Goal: Information Seeking & Learning: Learn about a topic

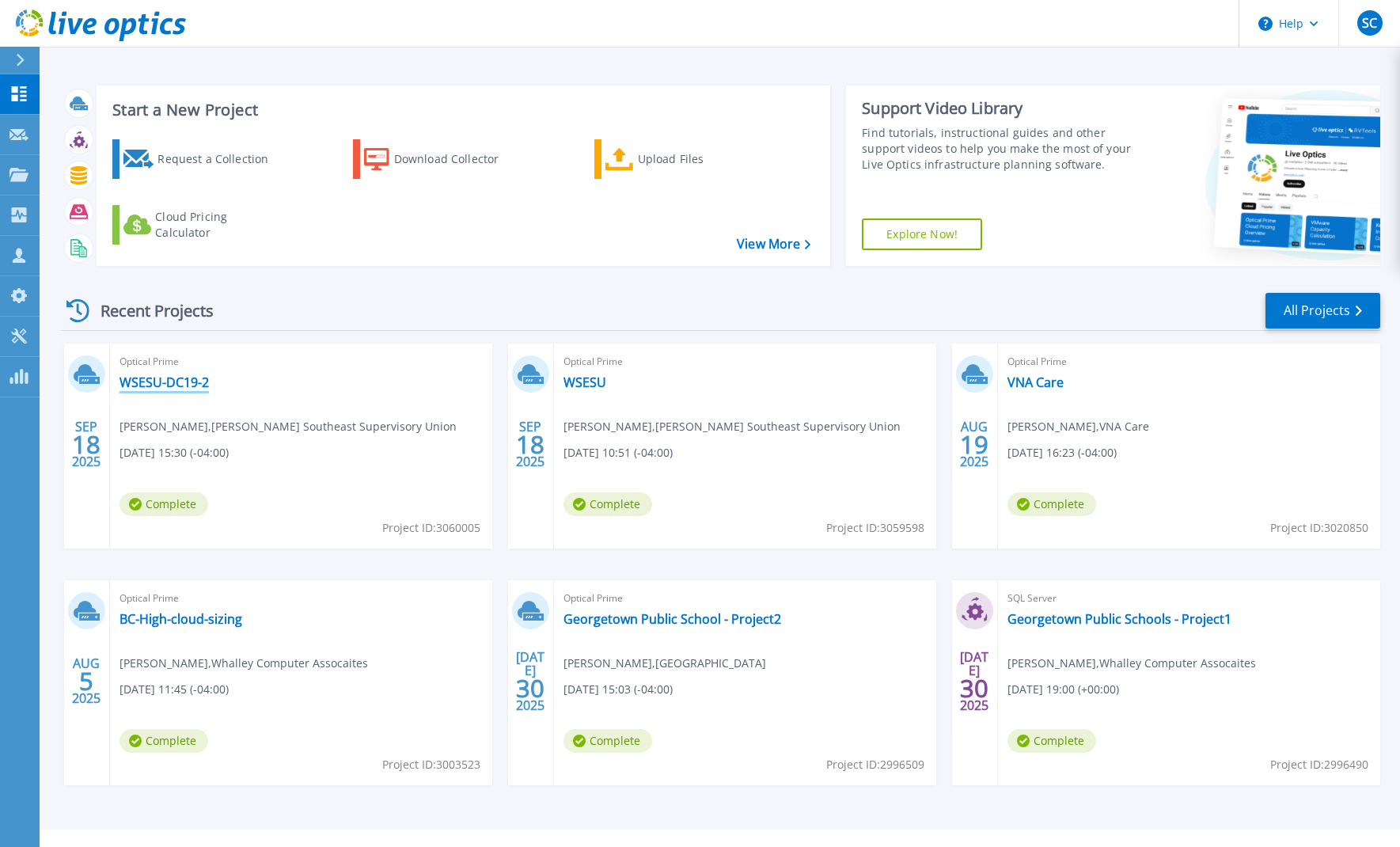
click at [160, 379] on link "WSESU-DC19-2" at bounding box center [165, 382] width 90 height 15
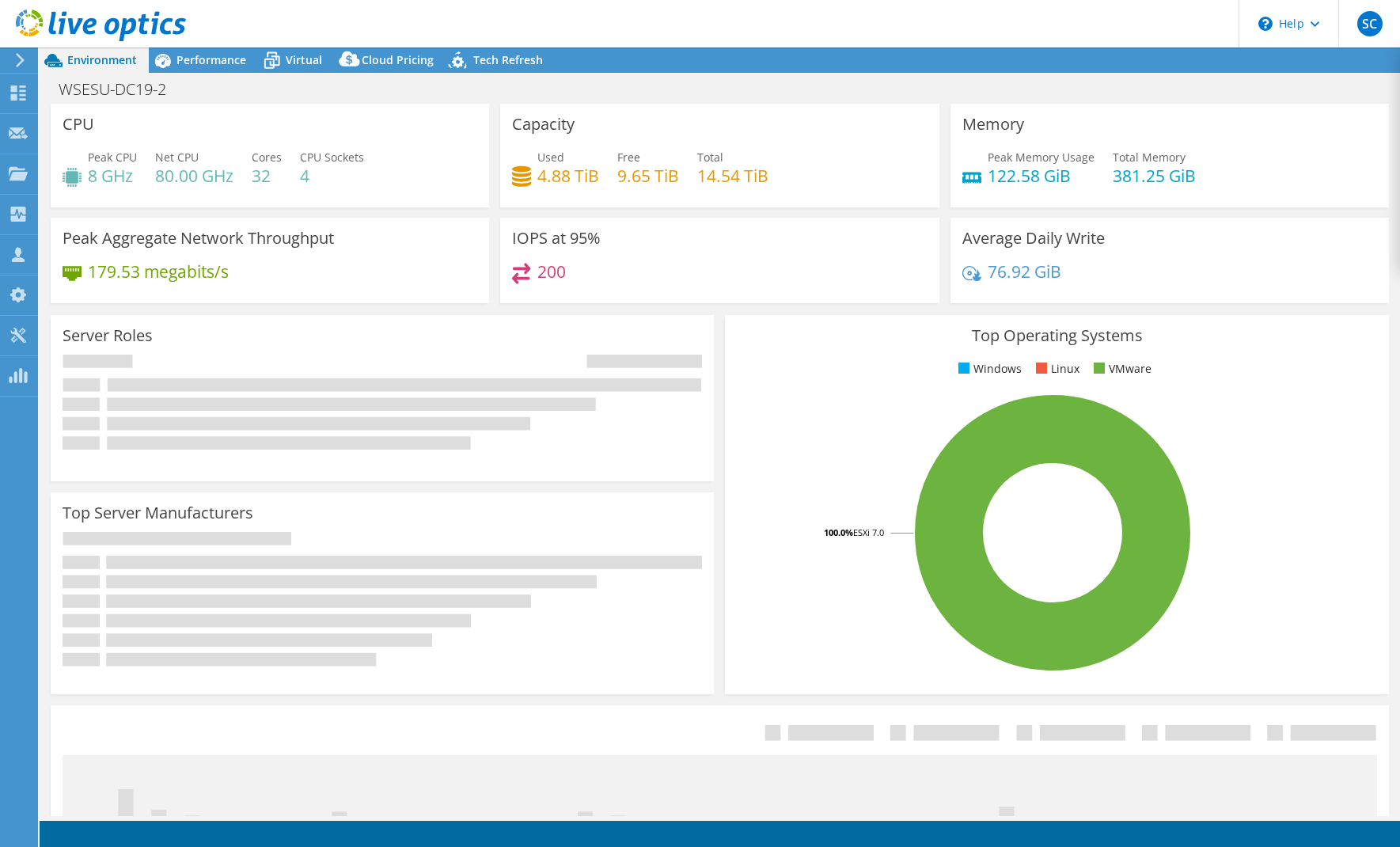
select select "USD"
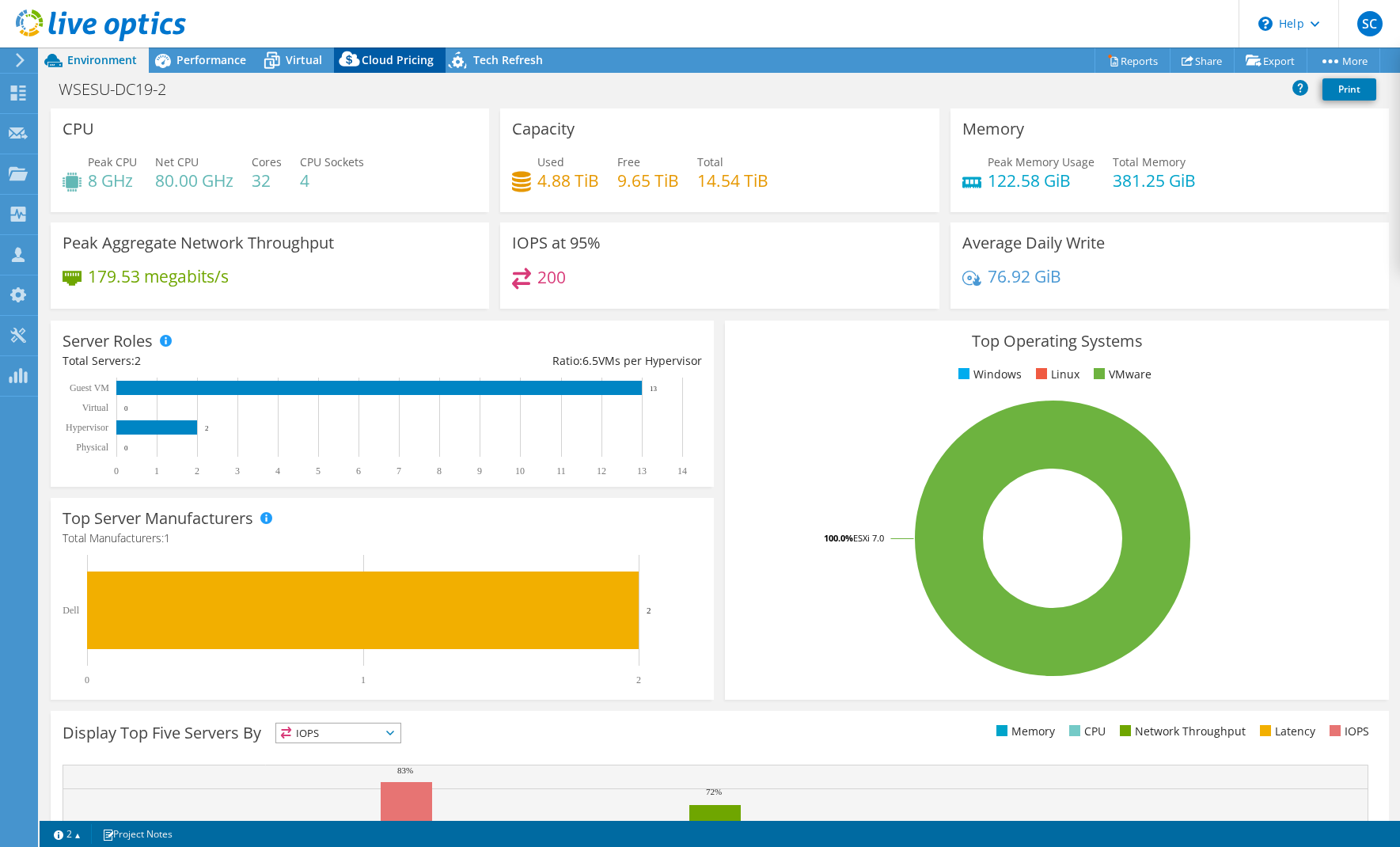
click at [380, 66] on span "Cloud Pricing" at bounding box center [398, 60] width 72 height 15
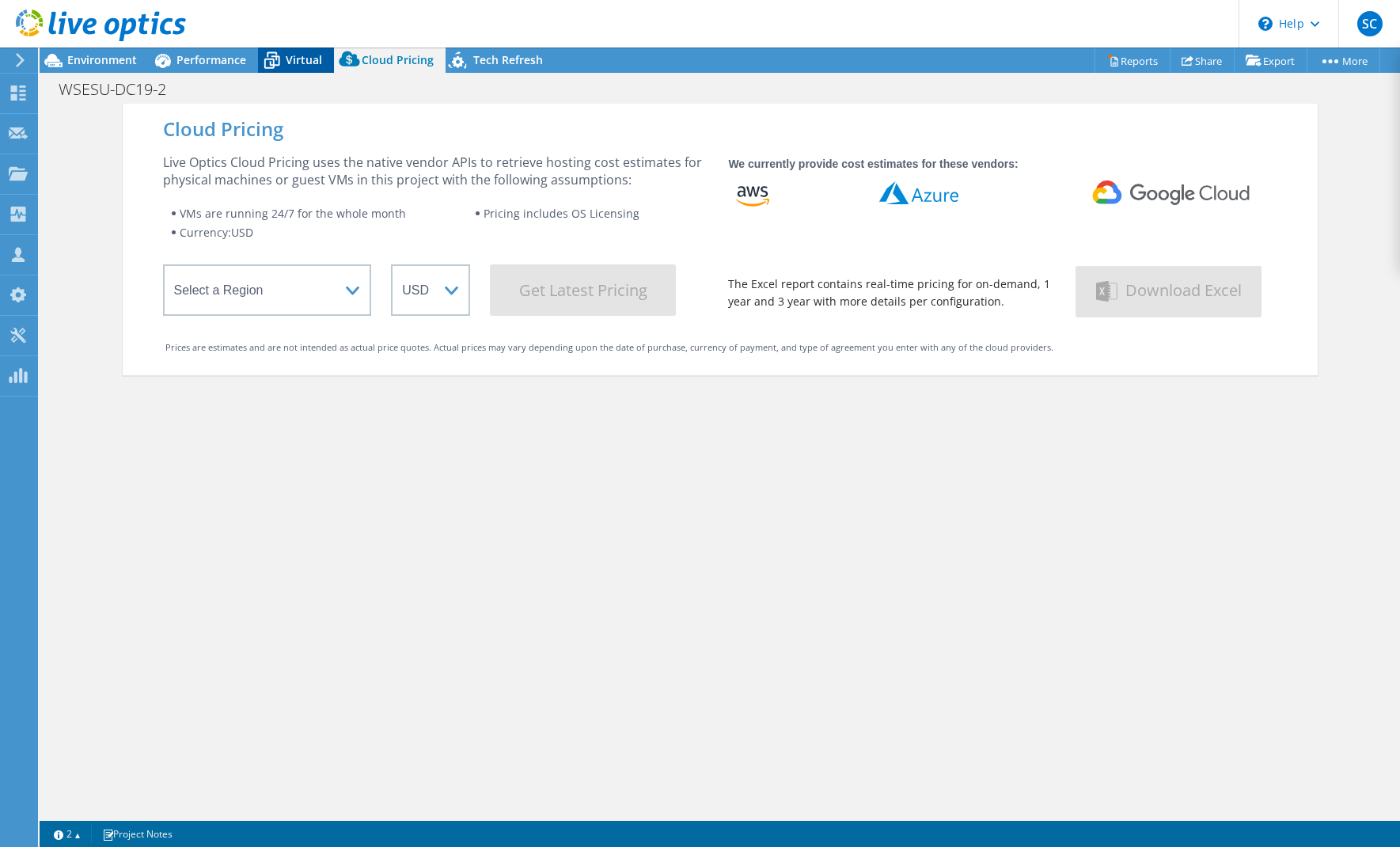
click at [302, 61] on span "Virtual" at bounding box center [304, 60] width 37 height 15
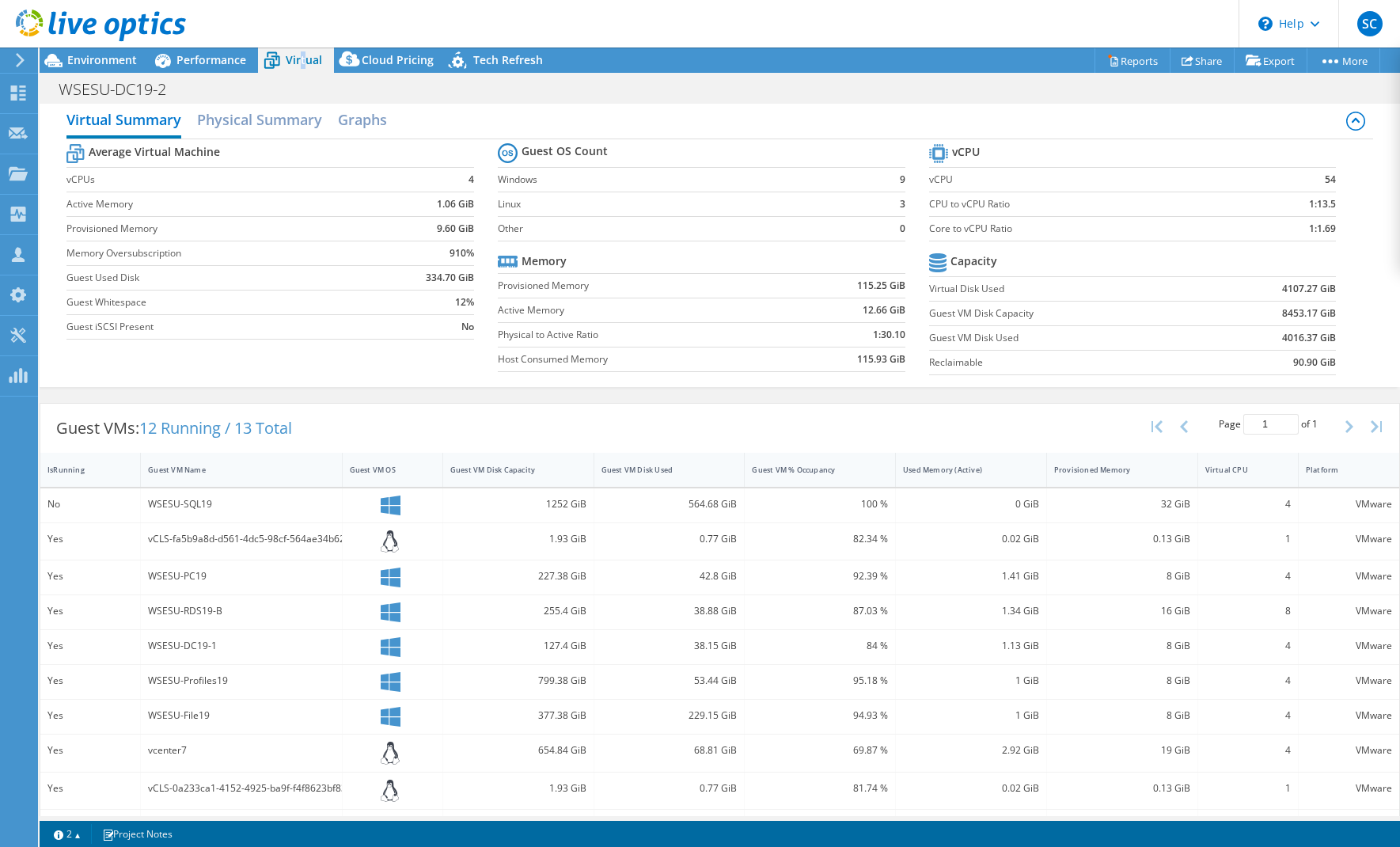
scroll to position [14, 0]
click at [295, 126] on h2 "Physical Summary" at bounding box center [259, 119] width 125 height 35
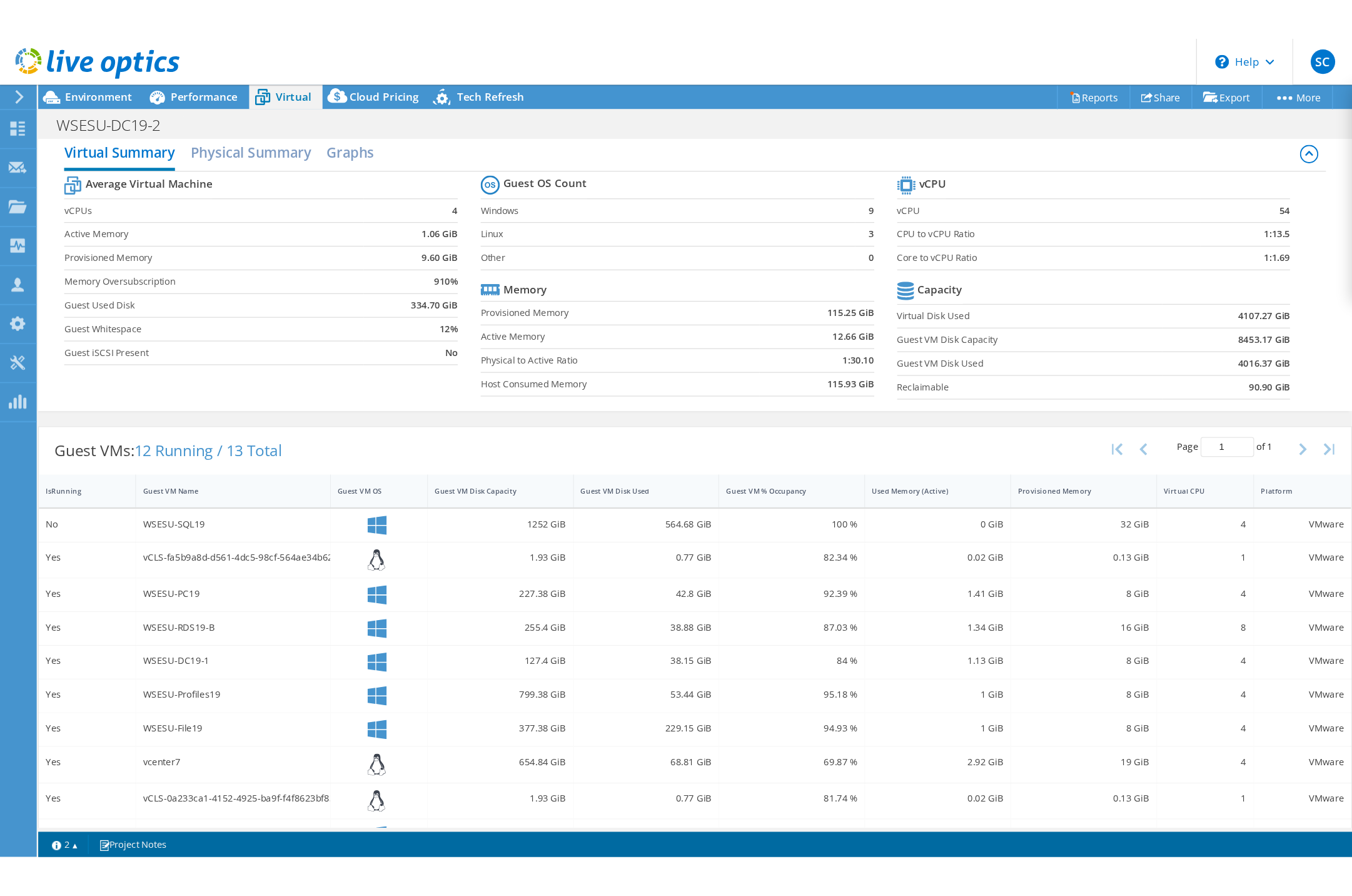
scroll to position [3, 0]
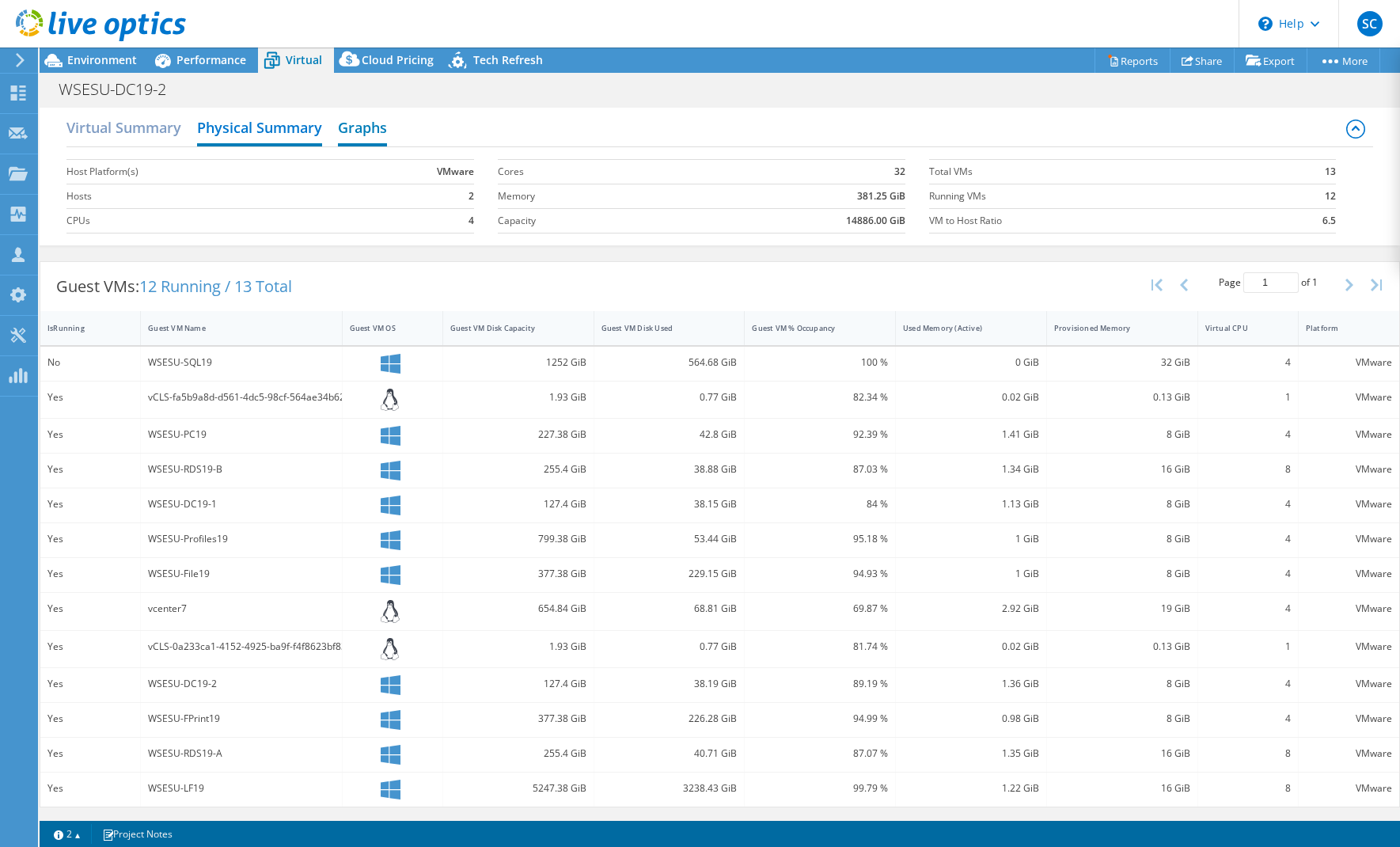
click at [366, 124] on h2 "Graphs" at bounding box center [363, 129] width 49 height 35
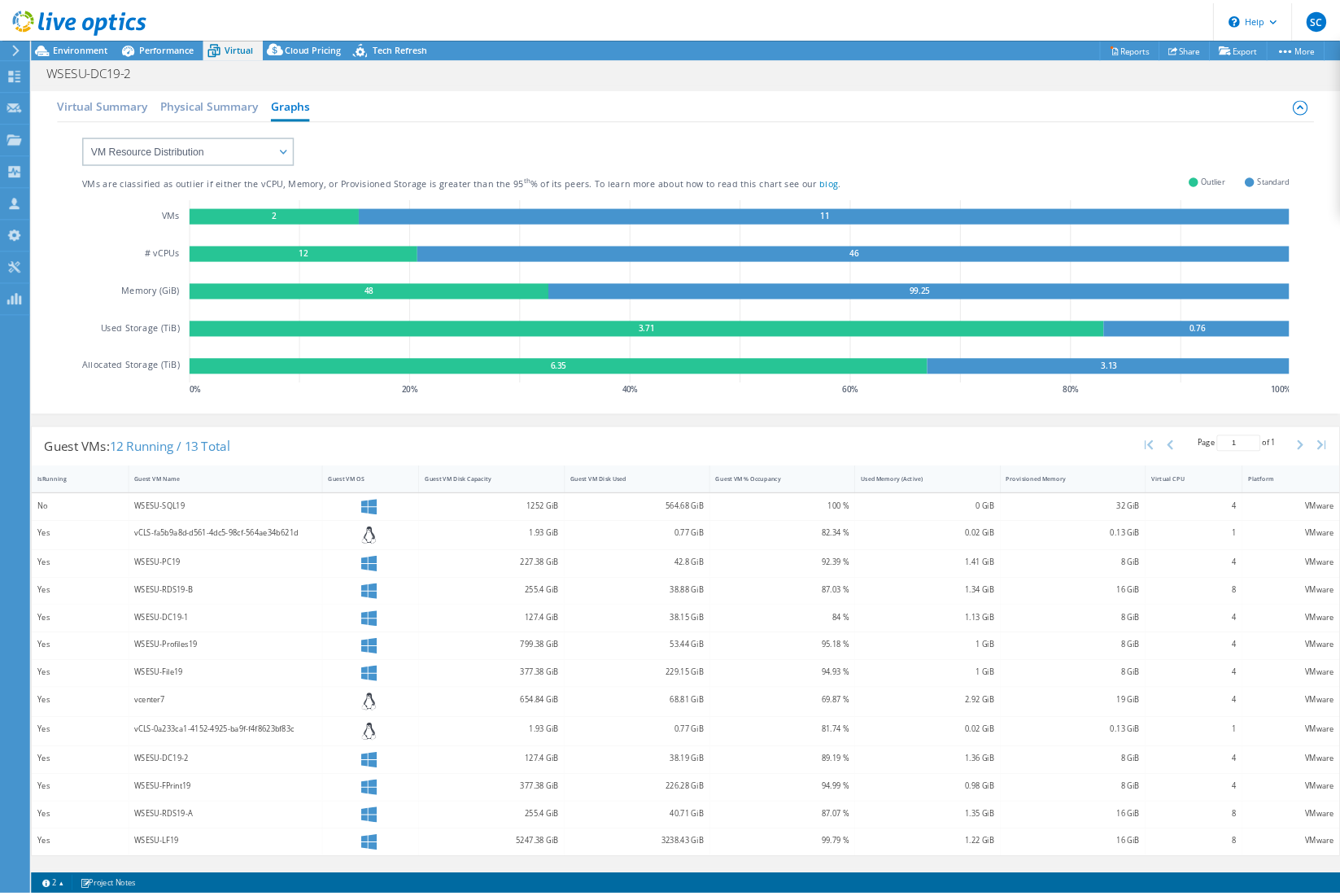
scroll to position [0, 0]
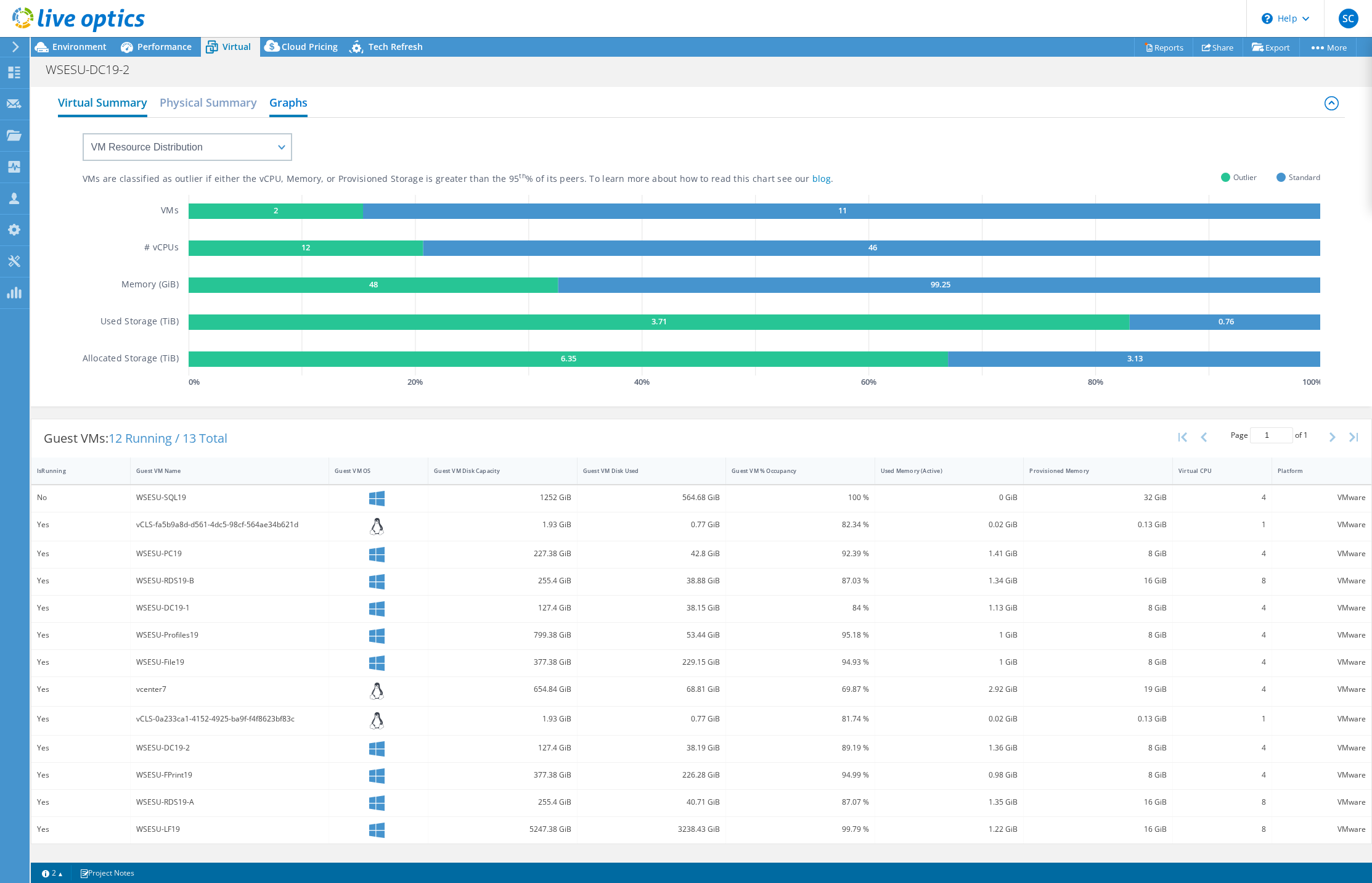
click at [117, 102] on h2 "Virtual Summary" at bounding box center [102, 103] width 89 height 27
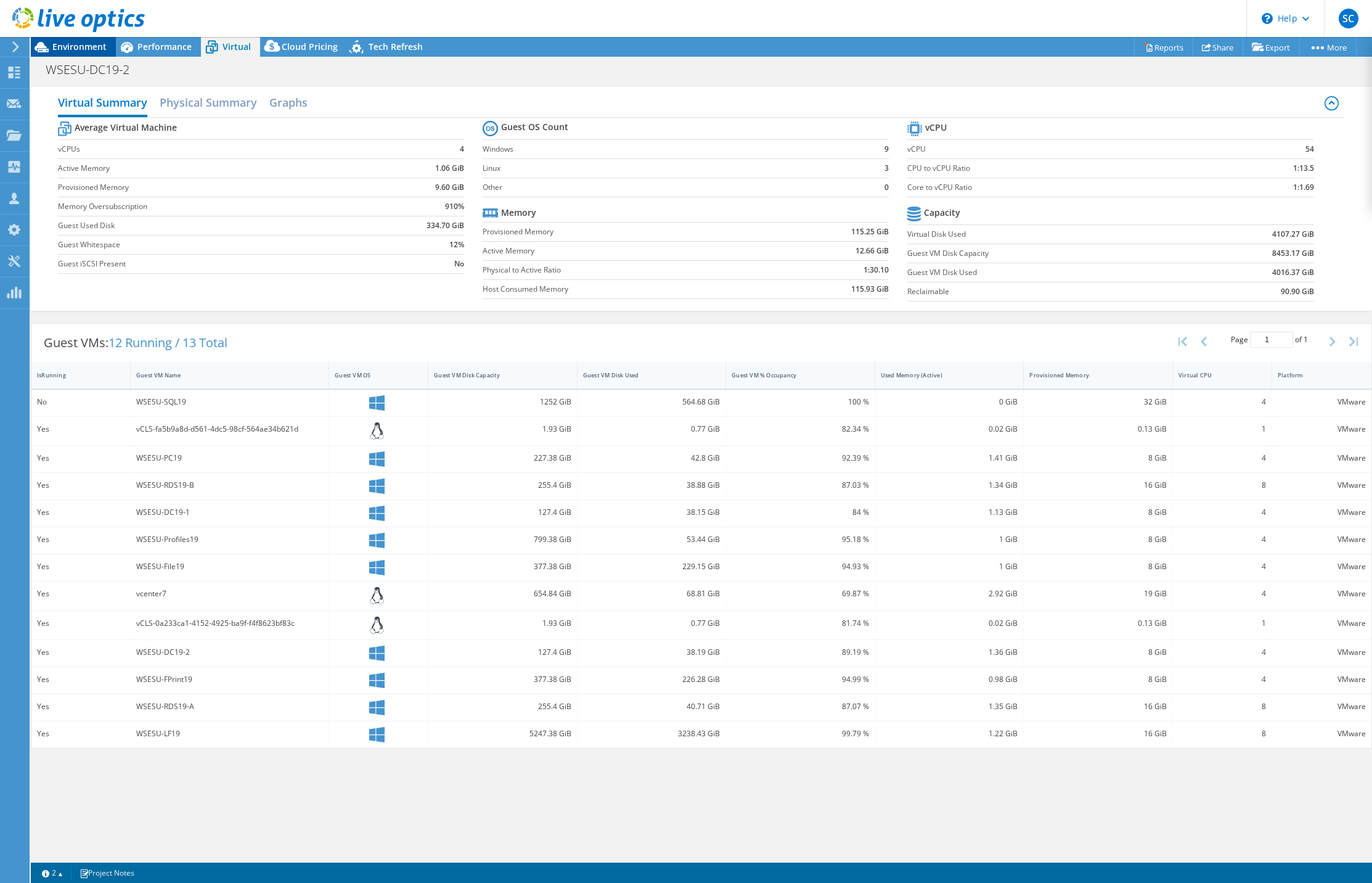
click at [74, 49] on span "Environment" at bounding box center [79, 46] width 54 height 11
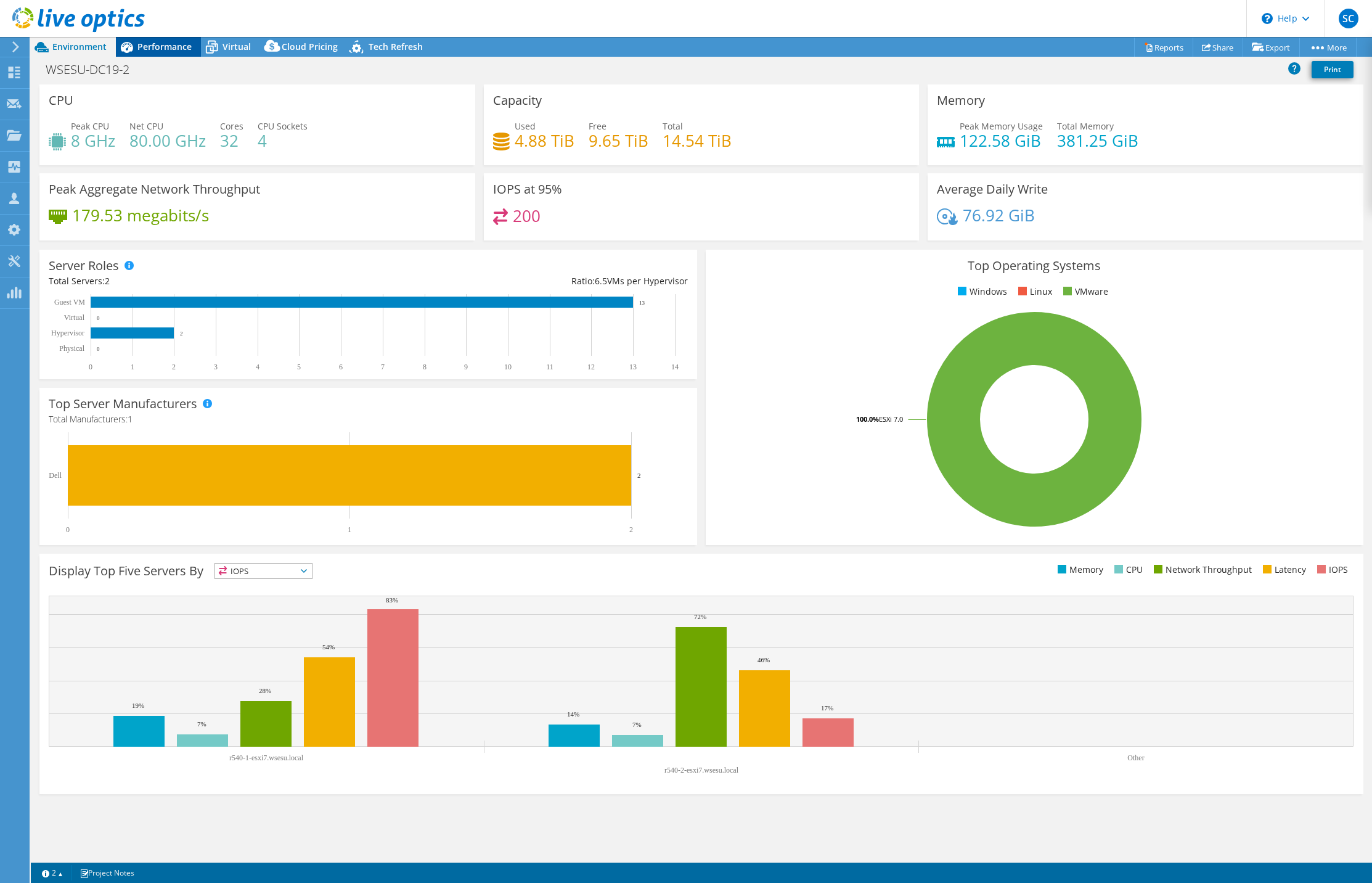
click at [156, 53] on div "Performance" at bounding box center [159, 46] width 85 height 20
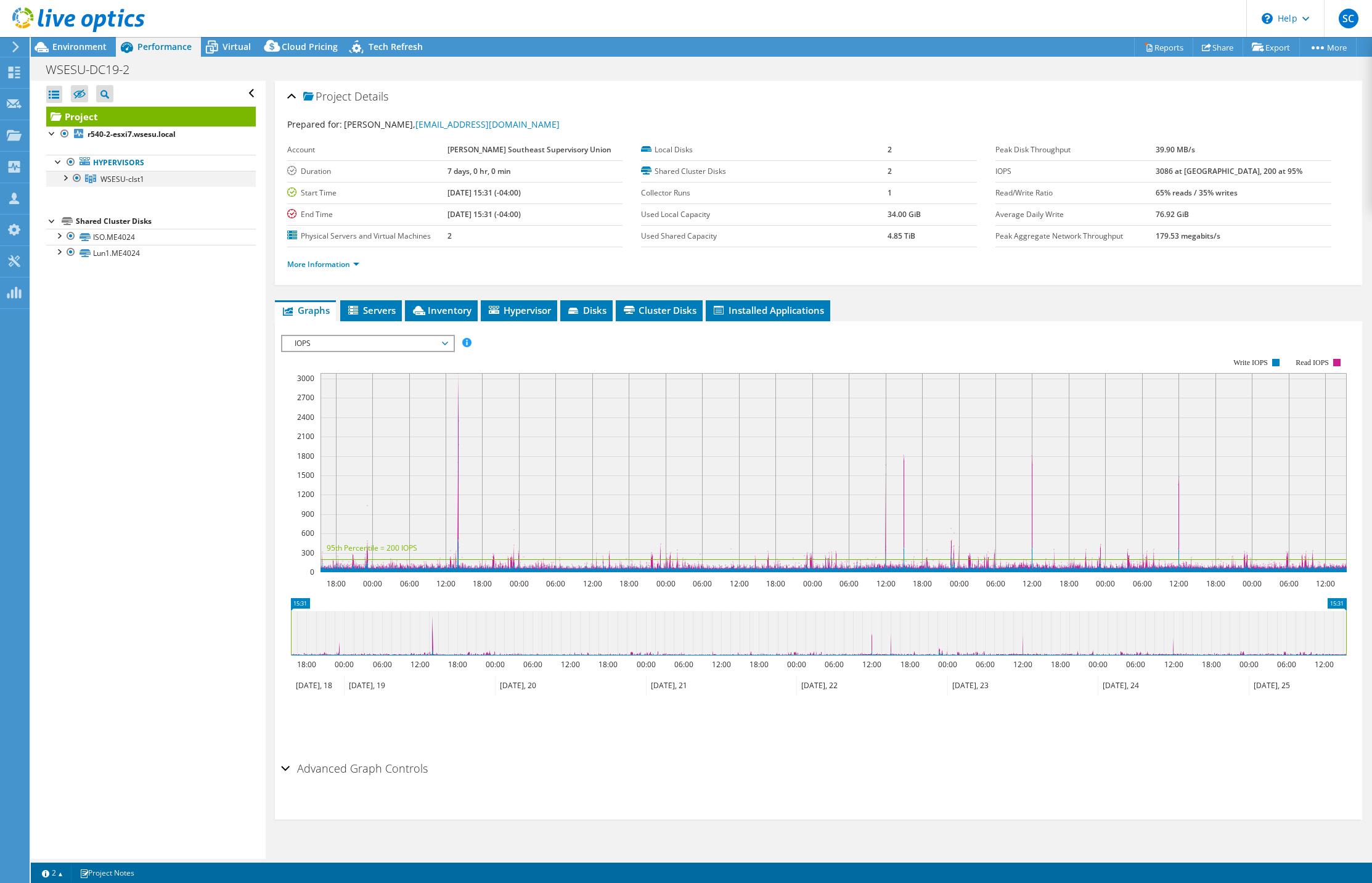
click at [65, 180] on div at bounding box center [64, 176] width 12 height 12
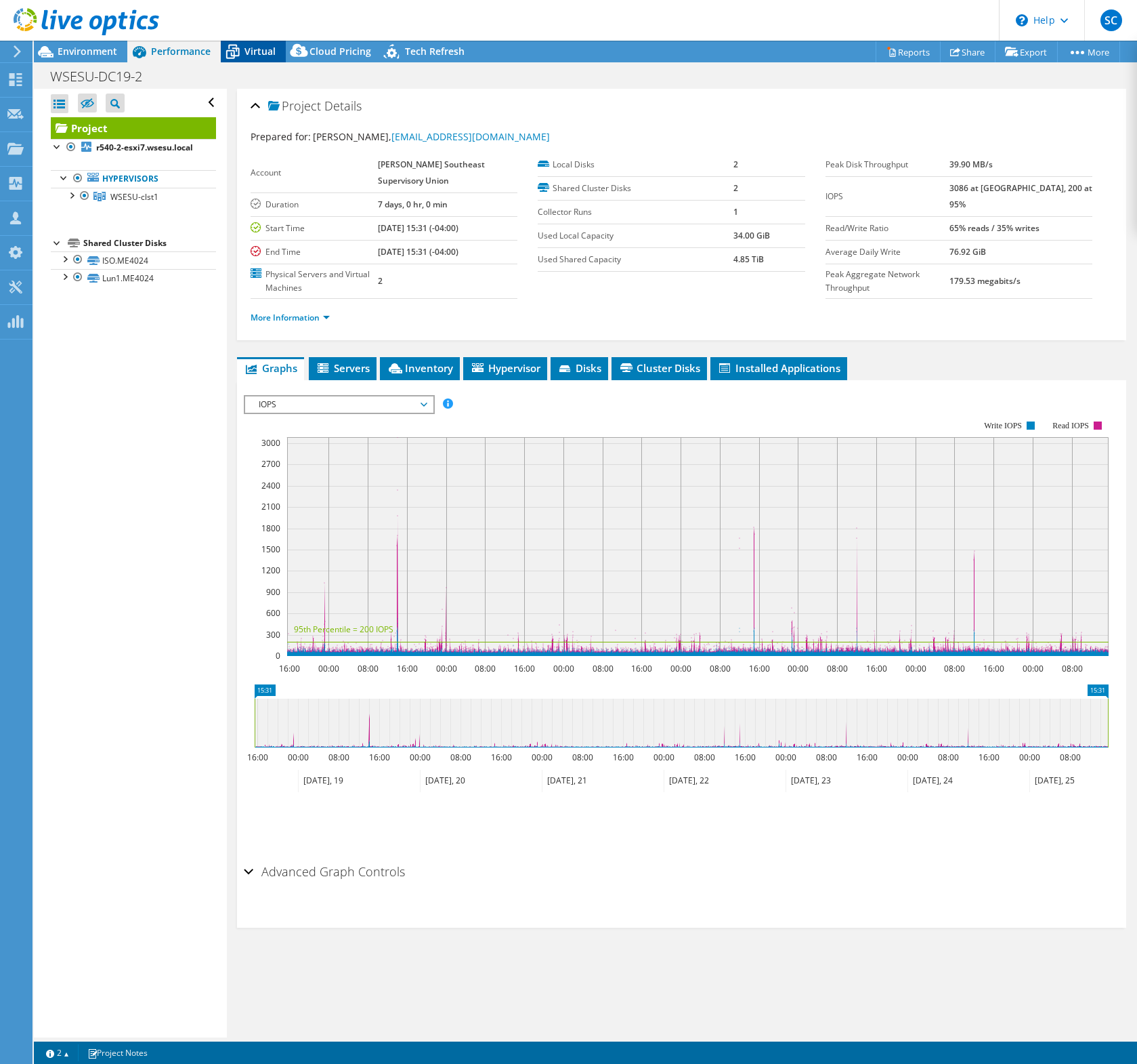
drag, startPoint x: 268, startPoint y: 54, endPoint x: 254, endPoint y: 51, distance: 14.3
click at [265, 53] on span "Virtual" at bounding box center [260, 51] width 31 height 13
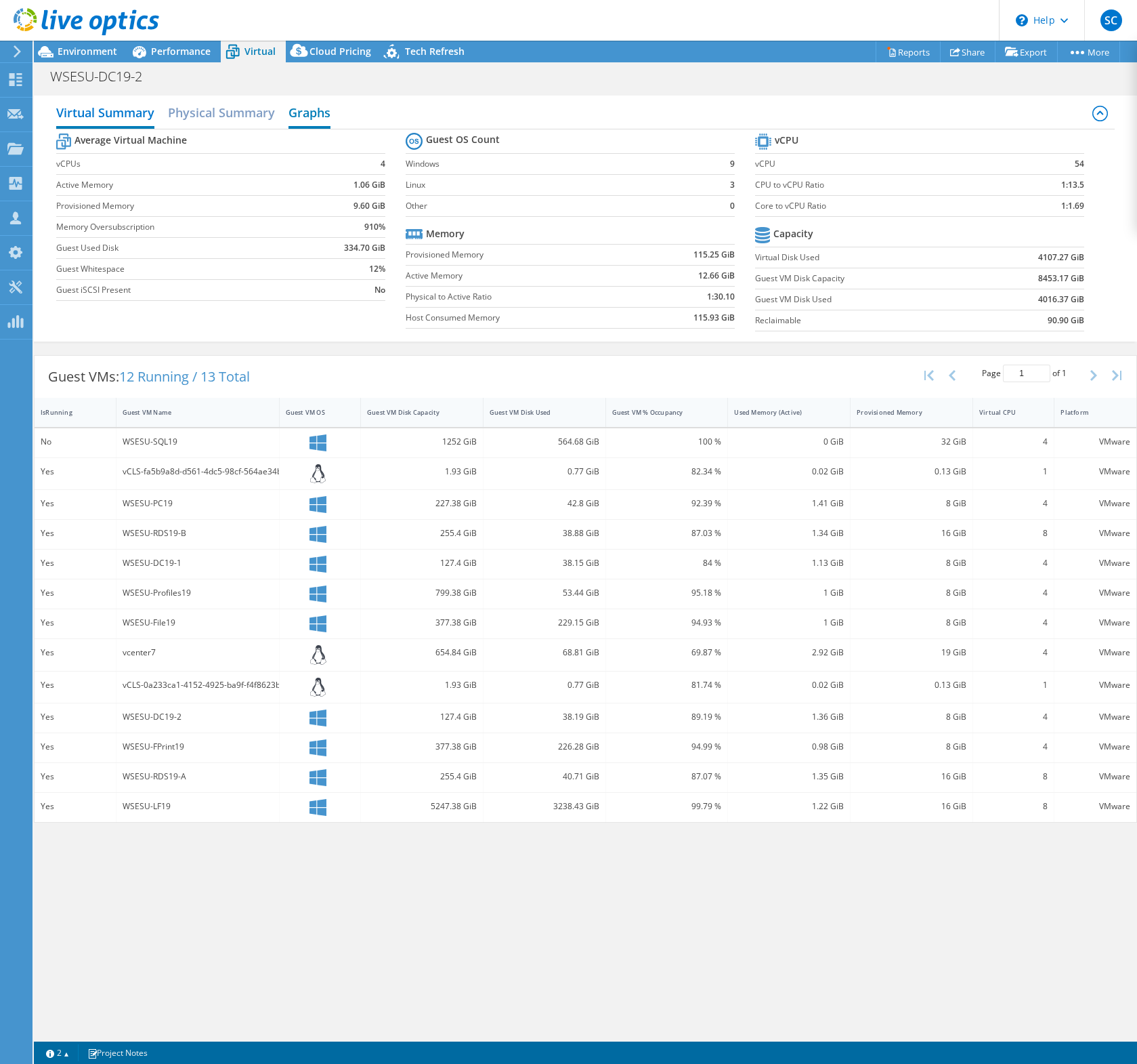
click at [308, 113] on h2 "Graphs" at bounding box center [310, 114] width 42 height 30
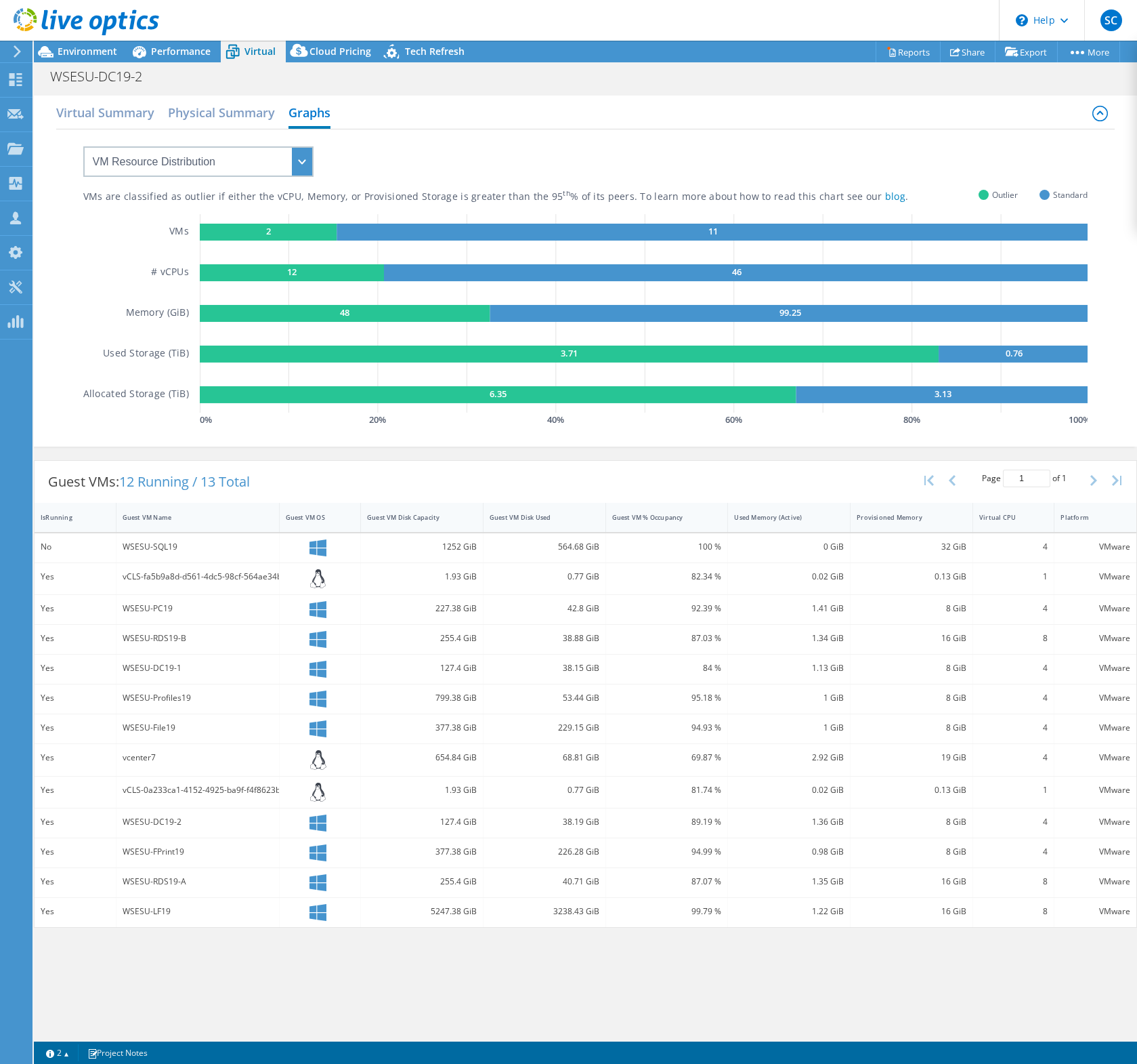
click at [220, 142] on div "VM Resource Distribution Provisioning Contrast Over Provisioning" at bounding box center [185, 153] width 257 height 47
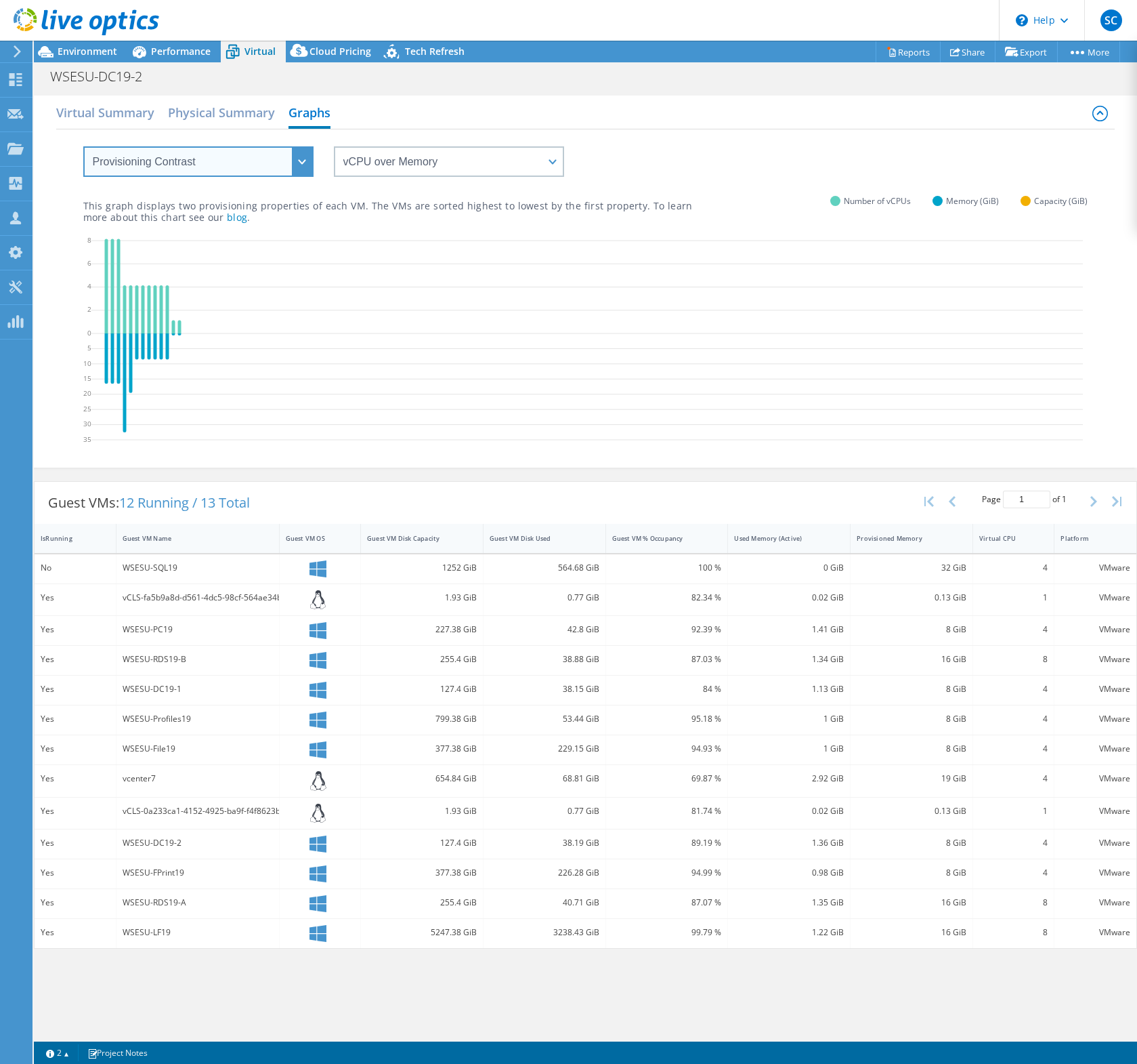
select select "Over Provisioning"
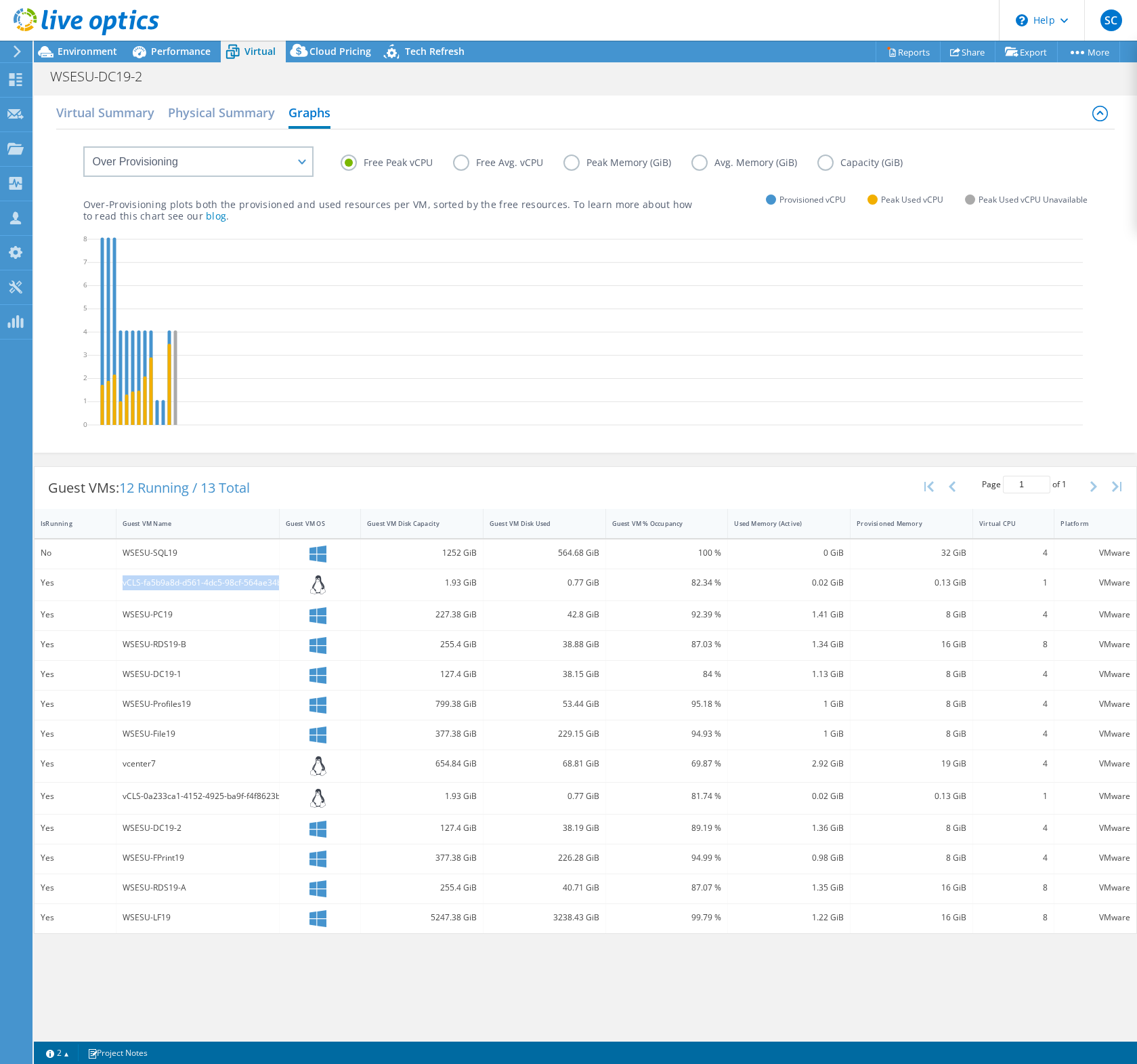
drag, startPoint x: 122, startPoint y: 582, endPoint x: 280, endPoint y: 582, distance: 158.0
click at [280, 582] on div "Yes vCLS-fa5b9a8d-d561-4dc5-98cf-564ae34b621d 1.93 GiB 0.77 GiB 82.34 % 0.02 Gi…" at bounding box center [586, 585] width 1102 height 32
drag, startPoint x: 278, startPoint y: 797, endPoint x: 178, endPoint y: 790, distance: 100.2
click at [178, 724] on div "vCLS-0a233ca1-4152-4925-ba9f-f4f8623bf83c" at bounding box center [198, 795] width 151 height 15
click at [145, 724] on div "vcenter7" at bounding box center [198, 766] width 163 height 32
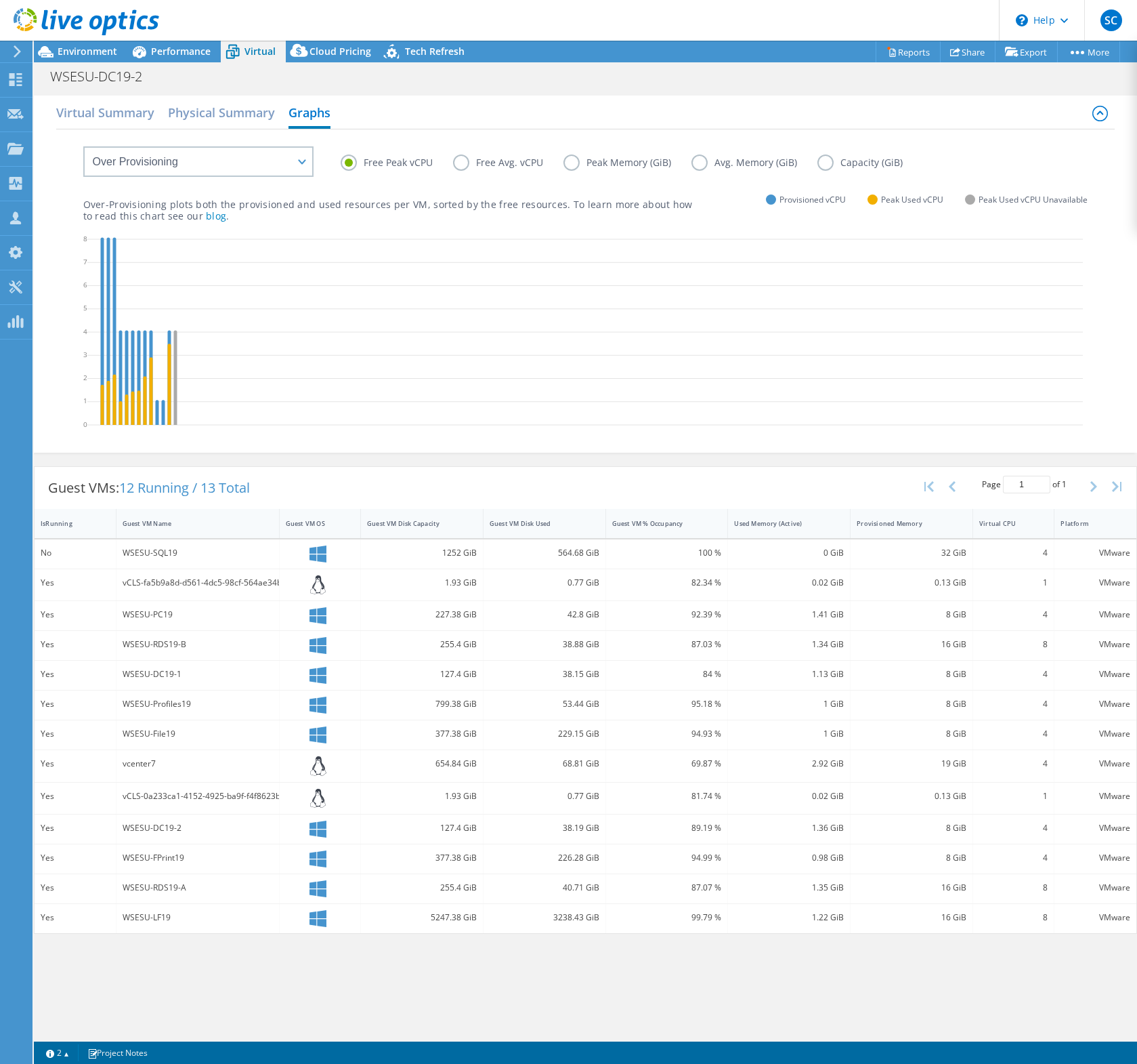
drag, startPoint x: 266, startPoint y: 252, endPoint x: 248, endPoint y: 266, distance: 22.8
click at [266, 252] on icon at bounding box center [585, 334] width 995 height 203
drag, startPoint x: 180, startPoint y: 269, endPoint x: 140, endPoint y: 282, distance: 42.1
click at [179, 269] on icon at bounding box center [585, 334] width 995 height 203
click at [460, 164] on label "Free Avg. vCPU" at bounding box center [509, 162] width 110 height 16
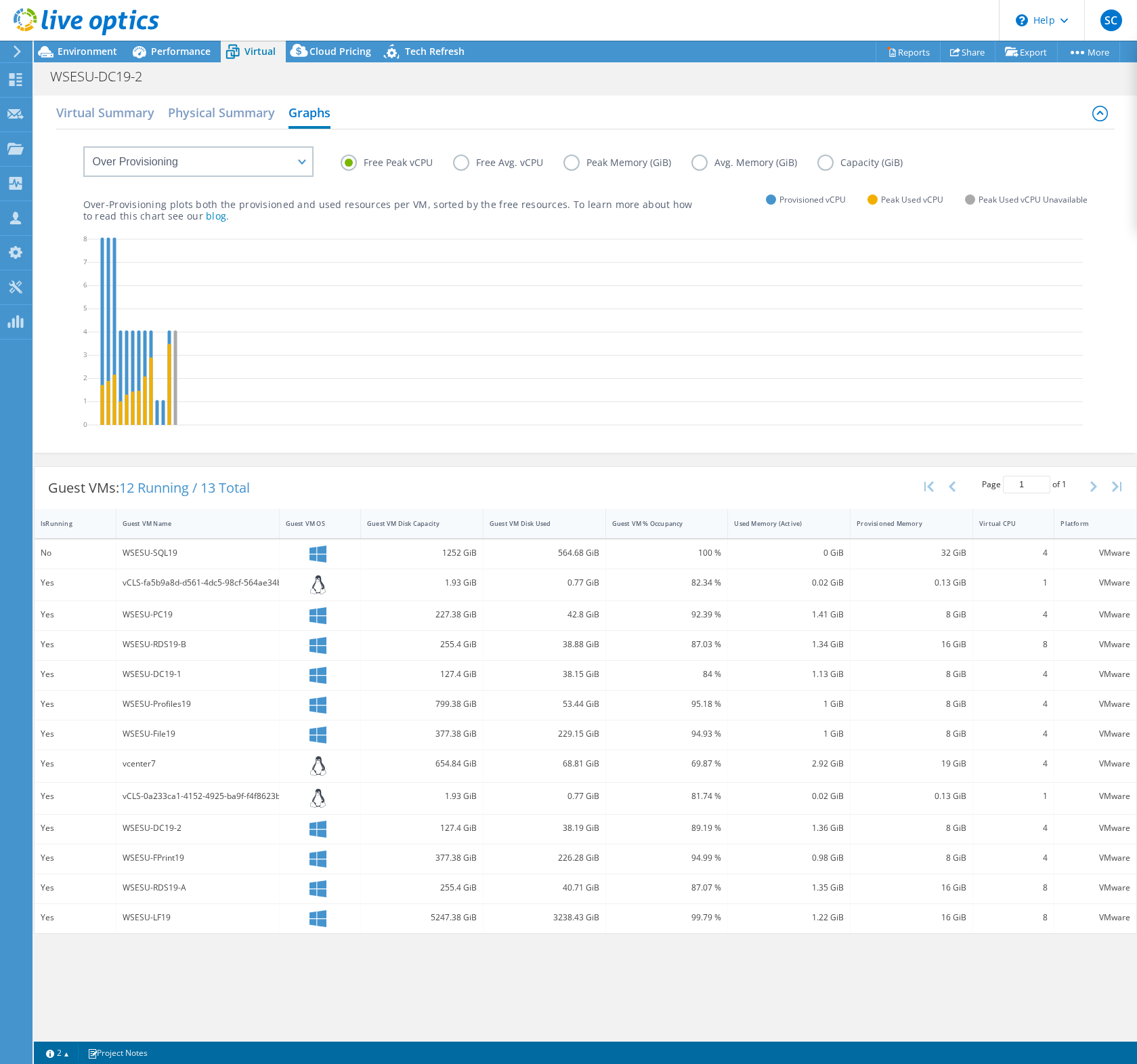
click at [0, 0] on input "Free Avg. vCPU" at bounding box center [0, 0] width 0 height 0
click at [349, 160] on label "Free Peak vCPU" at bounding box center [396, 162] width 112 height 16
click at [0, 0] on input "Free Peak vCPU" at bounding box center [0, 0] width 0 height 0
click at [462, 165] on label "Free Avg. vCPU" at bounding box center [509, 162] width 110 height 16
click at [0, 0] on input "Free Avg. vCPU" at bounding box center [0, 0] width 0 height 0
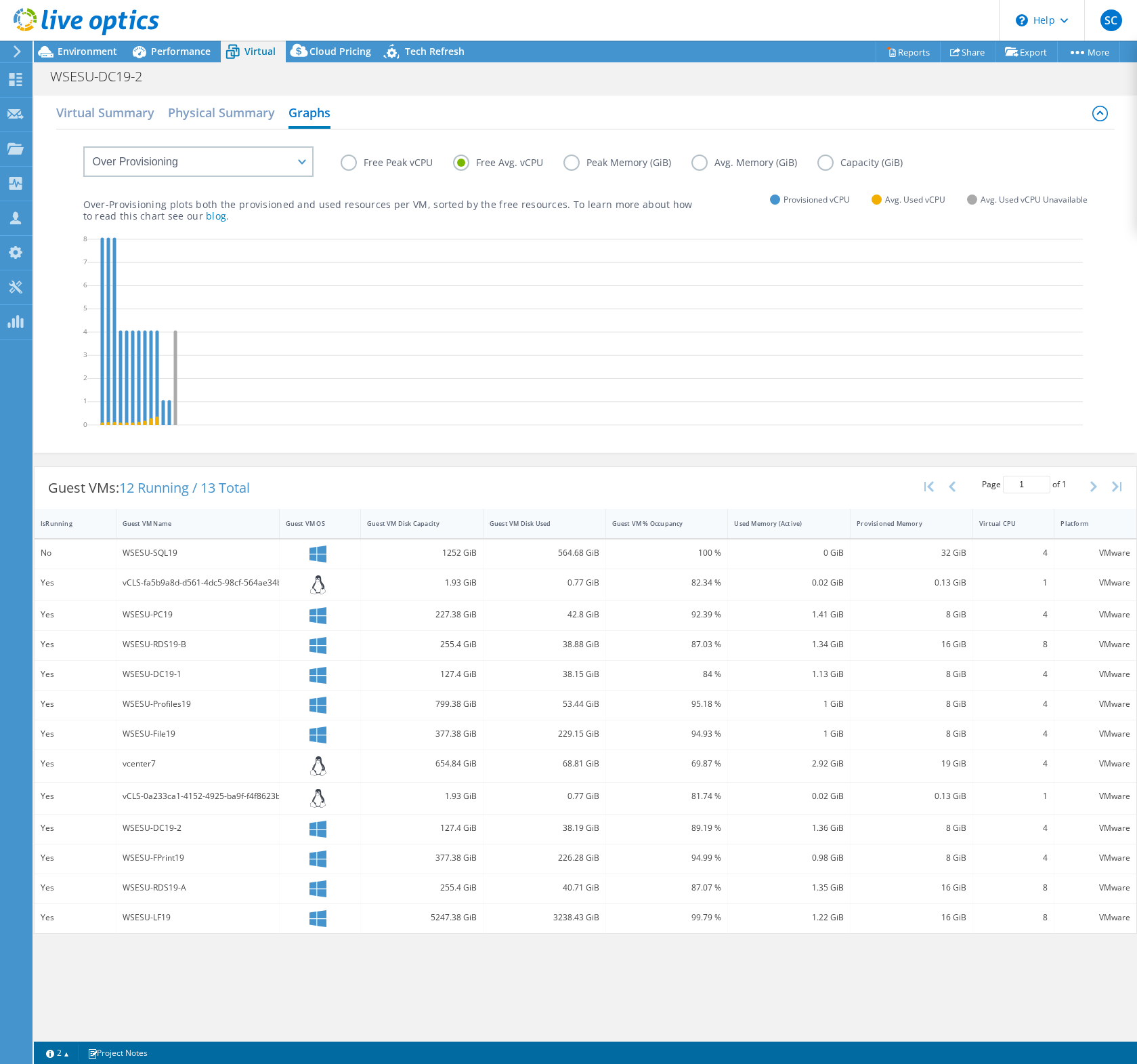
click at [387, 163] on label "Free Peak vCPU" at bounding box center [396, 162] width 112 height 16
click at [0, 0] on input "Free Peak vCPU" at bounding box center [0, 0] width 0 height 0
click at [464, 162] on label "Free Avg. vCPU" at bounding box center [509, 162] width 110 height 16
click at [0, 0] on input "Free Avg. vCPU" at bounding box center [0, 0] width 0 height 0
drag, startPoint x: 573, startPoint y: 159, endPoint x: 674, endPoint y: 173, distance: 102.0
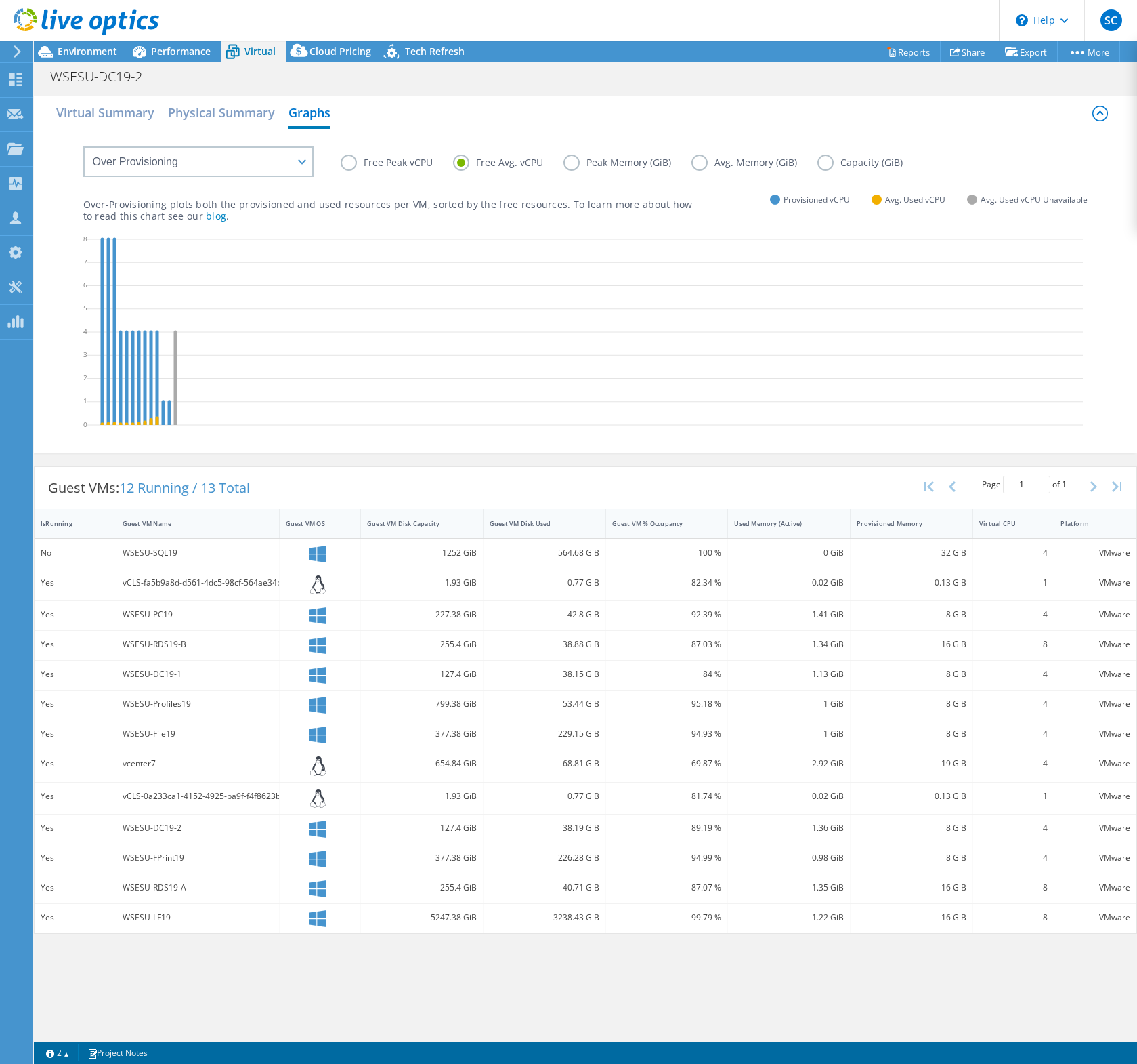
click at [574, 159] on label "Peak Memory (GiB)" at bounding box center [628, 162] width 128 height 16
click at [0, 0] on input "Peak Memory (GiB)" at bounding box center [0, 0] width 0 height 0
click at [715, 164] on label "Avg. Memory (GiB)" at bounding box center [754, 162] width 126 height 16
click at [0, 0] on input "Avg. Memory (GiB)" at bounding box center [0, 0] width 0 height 0
click at [699, 166] on label "Avg. Memory (GiB)" at bounding box center [754, 162] width 126 height 16
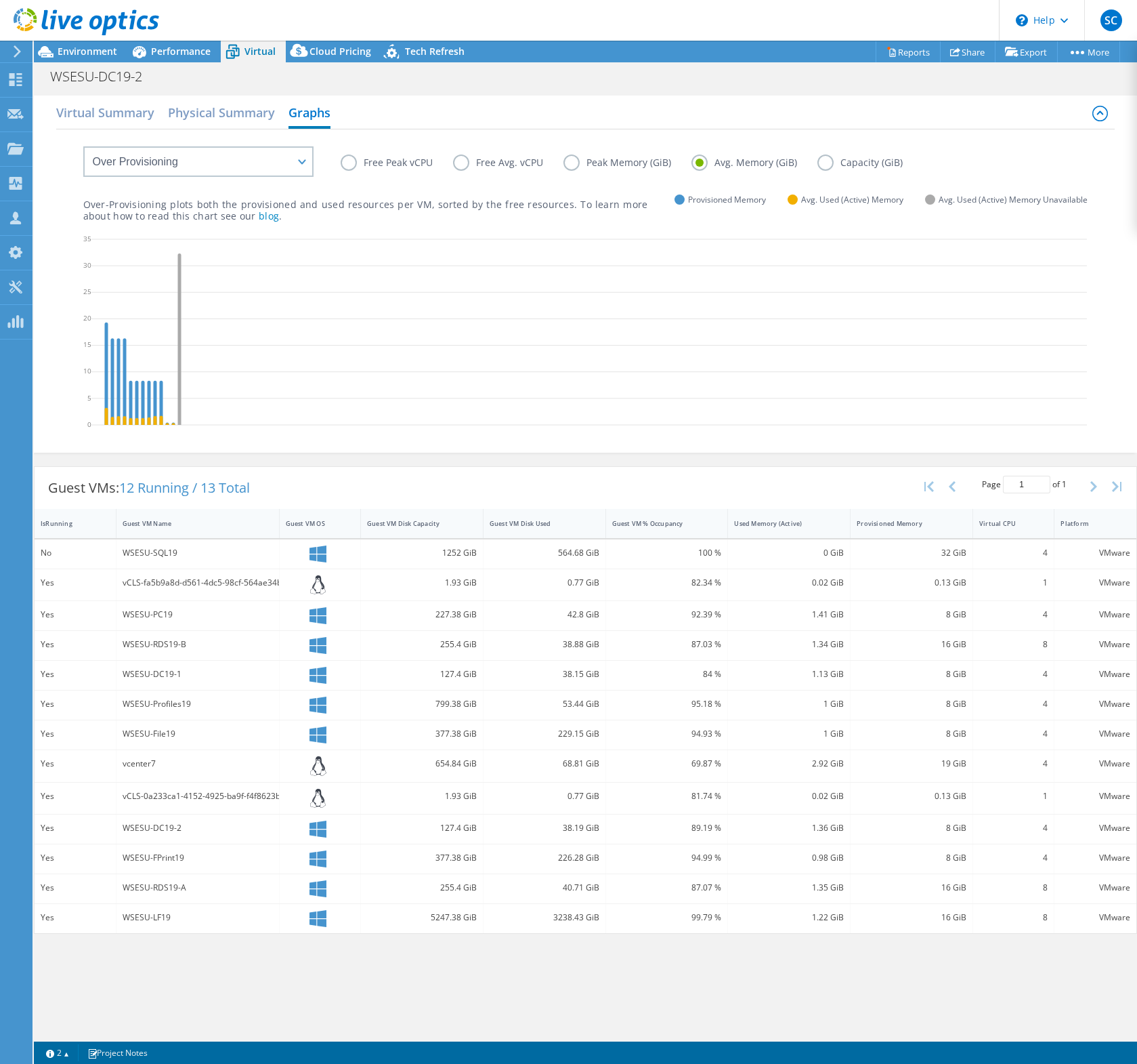
click at [0, 0] on input "Avg. Memory (GiB)" at bounding box center [0, 0] width 0 height 0
drag, startPoint x: 442, startPoint y: 677, endPoint x: 473, endPoint y: 675, distance: 31.1
click at [473, 675] on div "127.4 GiB" at bounding box center [421, 674] width 110 height 15
drag, startPoint x: 565, startPoint y: 675, endPoint x: 600, endPoint y: 674, distance: 35.0
click at [600, 674] on div "38.15 GiB" at bounding box center [545, 675] width 123 height 29
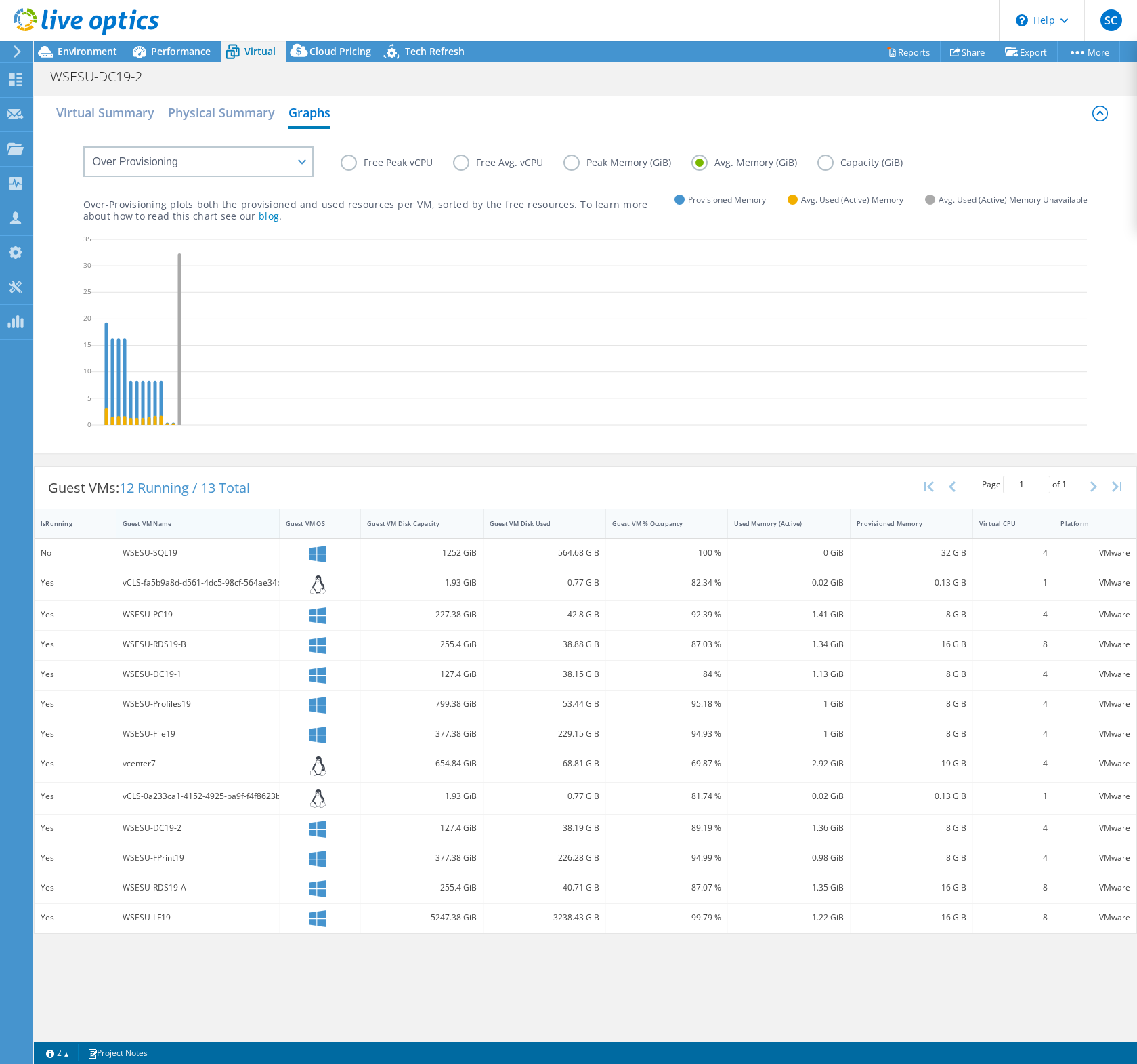
click at [144, 516] on div "Guest VM Name" at bounding box center [190, 523] width 146 height 21
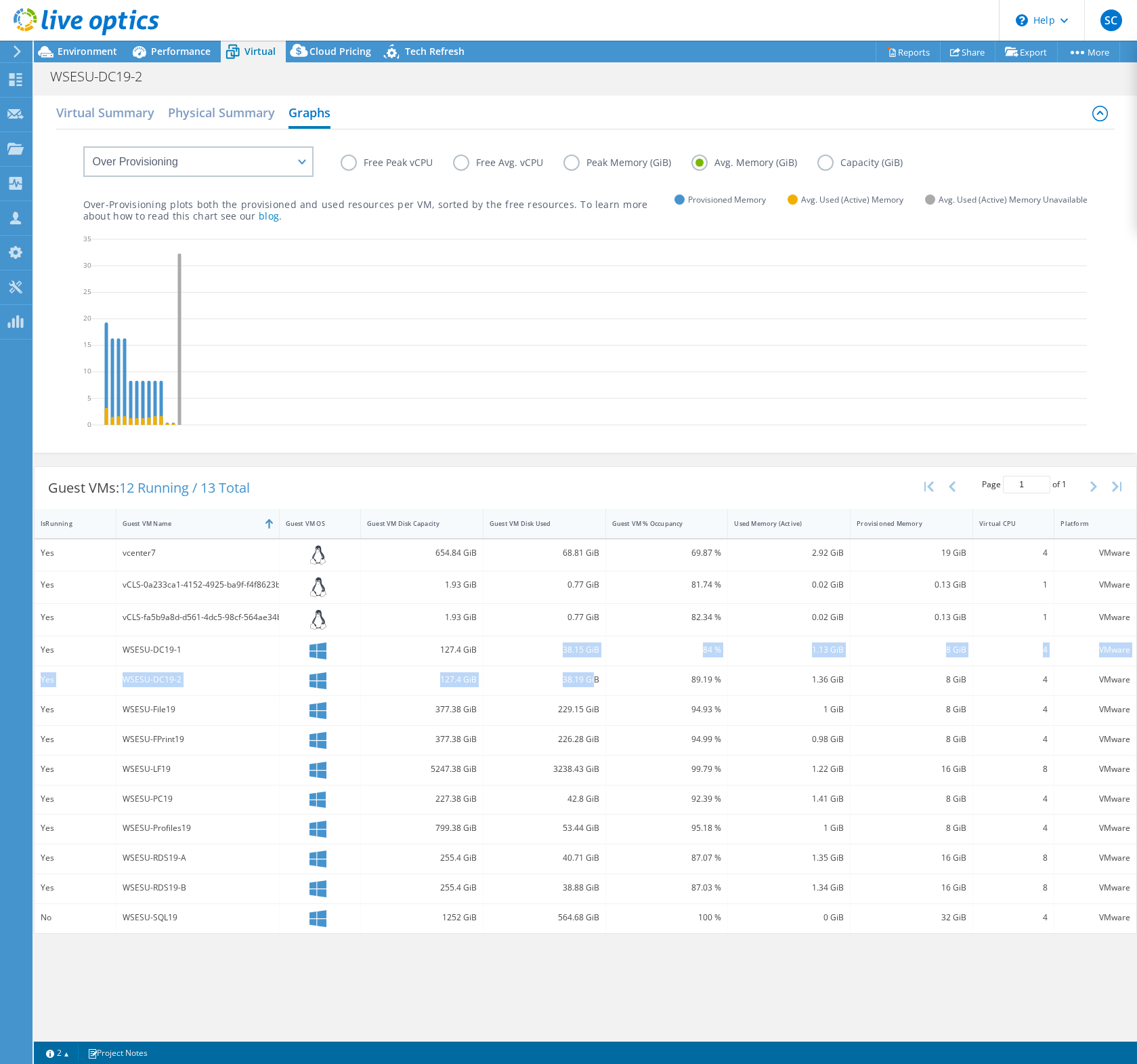
drag, startPoint x: 566, startPoint y: 650, endPoint x: 594, endPoint y: 681, distance: 41.8
click at [594, 681] on div "Yes vcenter7 654.84 GiB 68.81 GiB 69.87 % 2.92 GiB 19 GiB 4 VMware Yes vCLS-0a2…" at bounding box center [586, 736] width 1102 height 394
click at [594, 681] on div "38.19 GiB" at bounding box center [544, 679] width 110 height 15
click at [361, 170] on label "Free Peak vCPU" at bounding box center [396, 162] width 112 height 16
click at [0, 0] on input "Free Peak vCPU" at bounding box center [0, 0] width 0 height 0
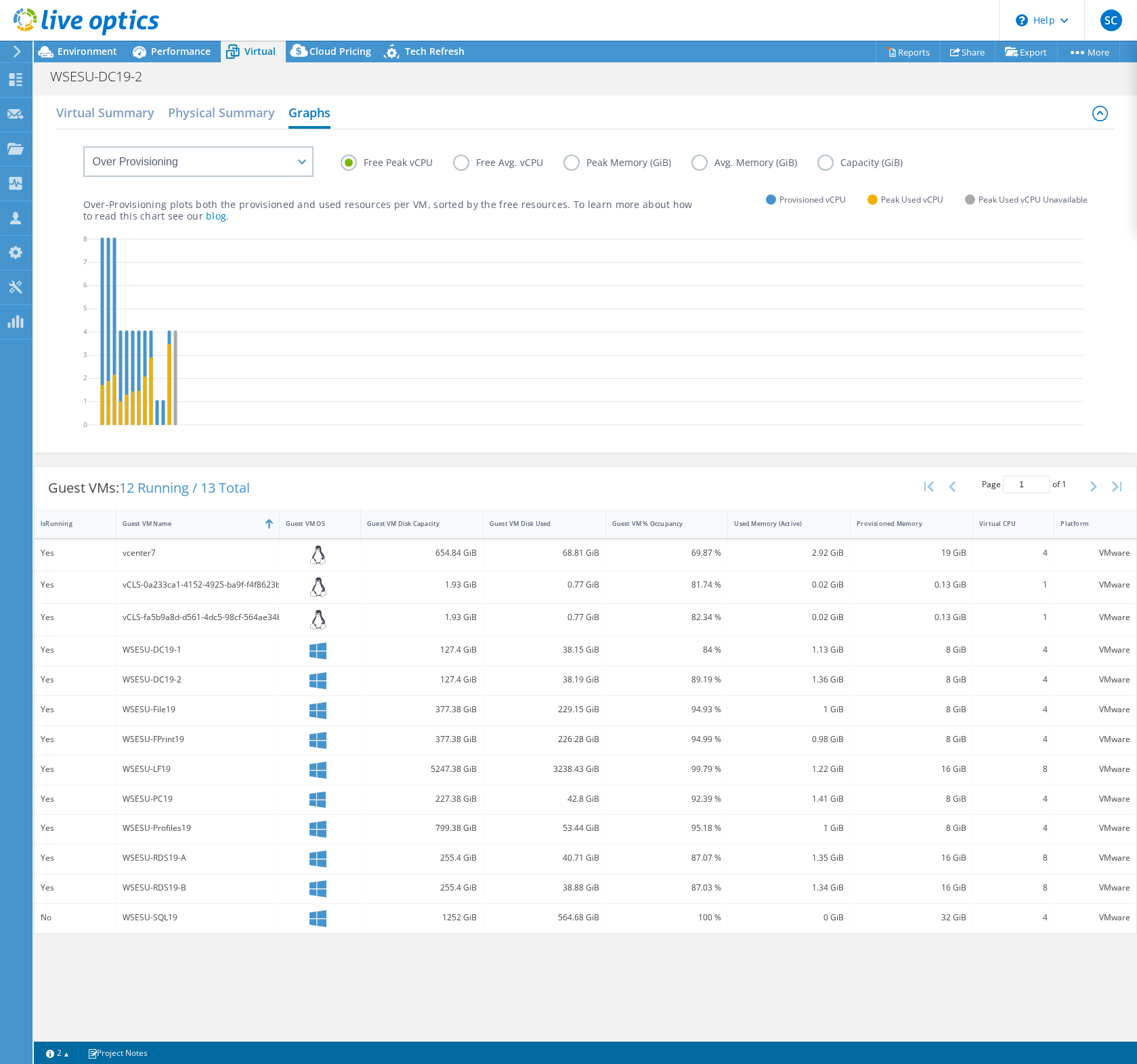
click at [461, 164] on label "Free Avg. vCPU" at bounding box center [509, 162] width 110 height 16
click at [0, 0] on input "Free Avg. vCPU" at bounding box center [0, 0] width 0 height 0
click at [375, 160] on label "Free Peak vCPU" at bounding box center [396, 162] width 112 height 16
click at [0, 0] on input "Free Peak vCPU" at bounding box center [0, 0] width 0 height 0
click at [575, 163] on label "Peak Memory (GiB)" at bounding box center [628, 162] width 128 height 16
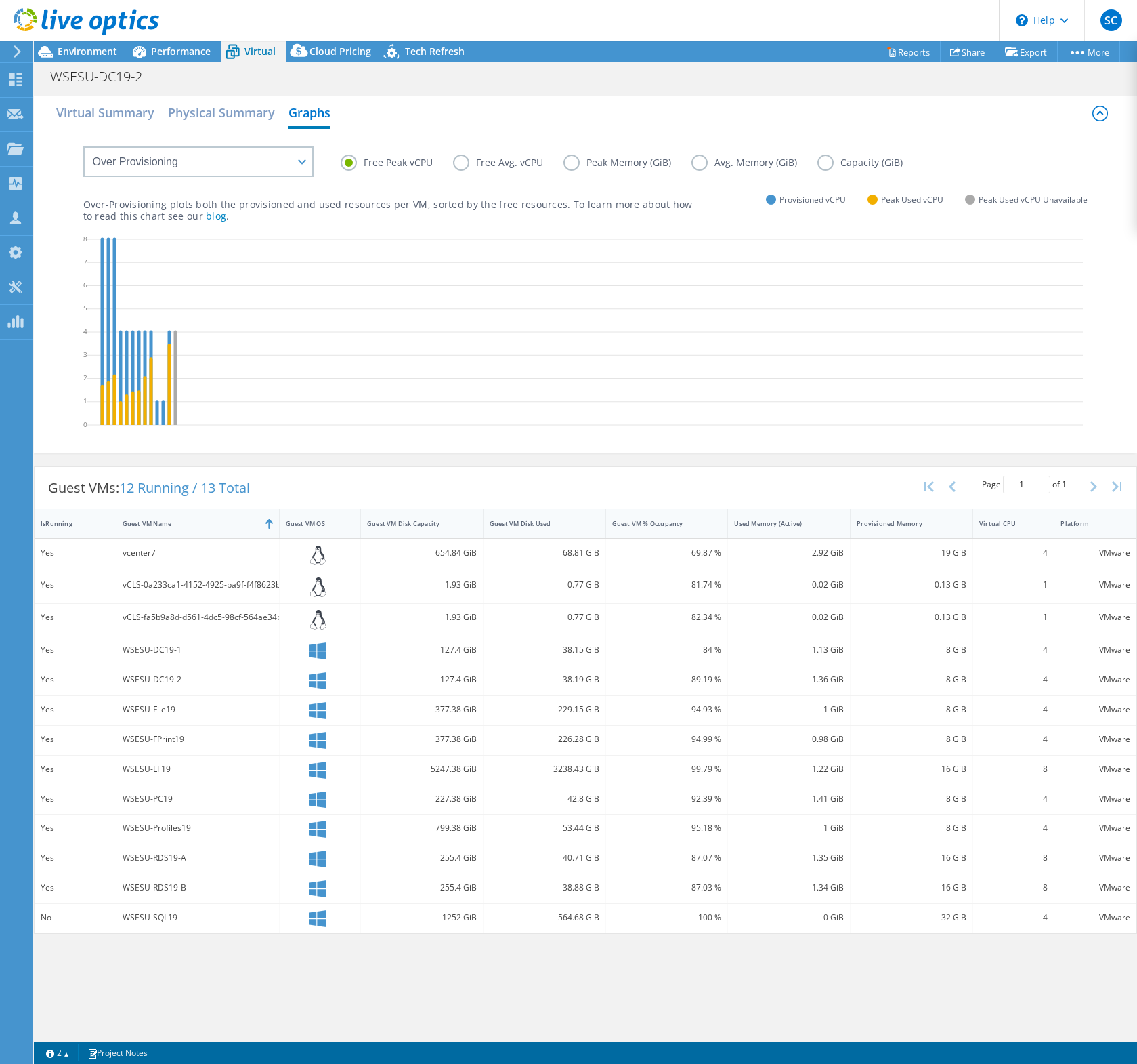
click at [0, 0] on input "Peak Memory (GiB)" at bounding box center [0, 0] width 0 height 0
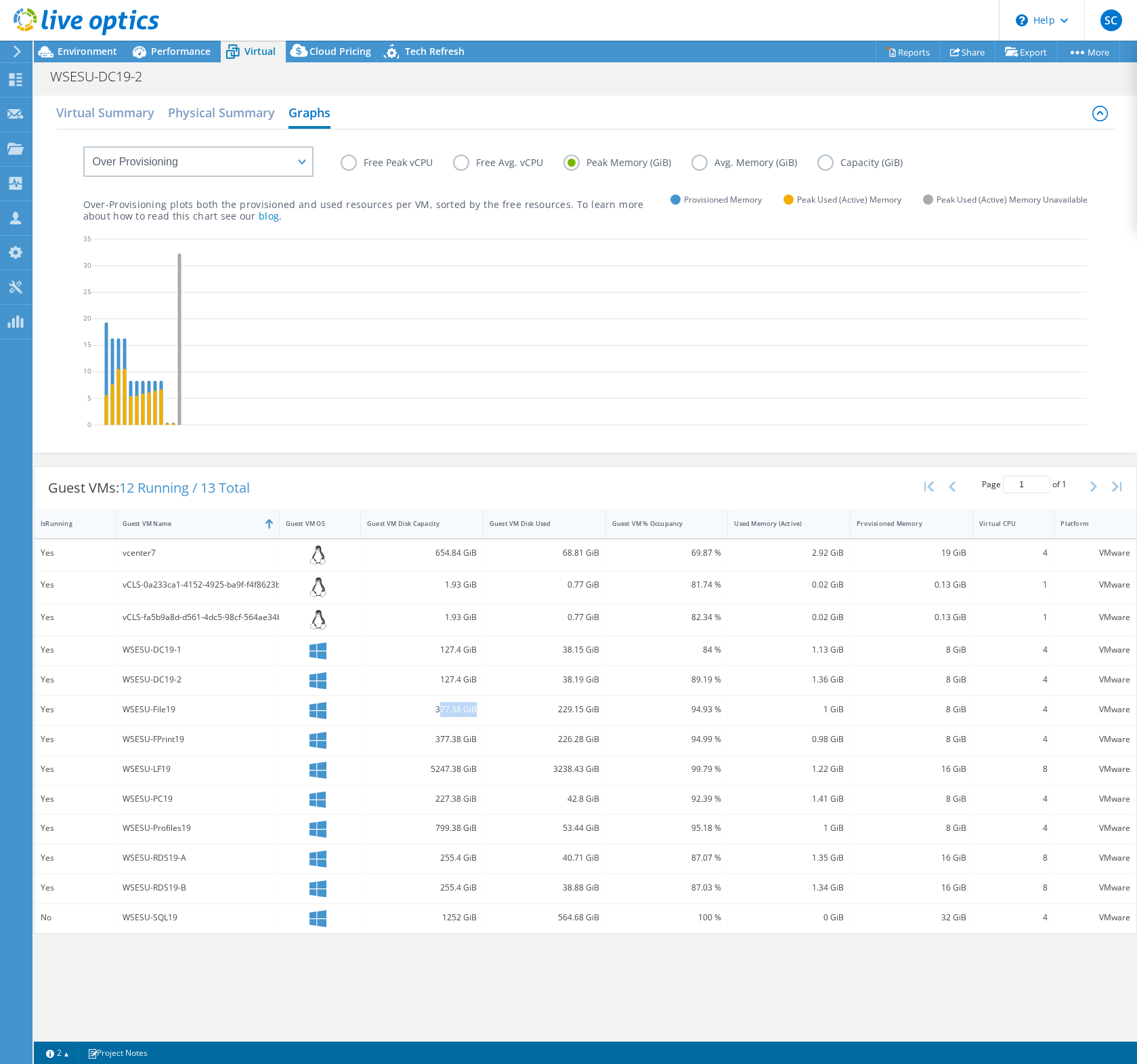
drag, startPoint x: 439, startPoint y: 709, endPoint x: 481, endPoint y: 709, distance: 42.0
click at [476, 709] on div "377.38 GiB" at bounding box center [421, 709] width 110 height 15
click at [481, 709] on div "377.38 GiB" at bounding box center [423, 710] width 123 height 29
drag, startPoint x: 559, startPoint y: 709, endPoint x: 599, endPoint y: 711, distance: 40.0
click at [599, 711] on div "229.15 GiB" at bounding box center [545, 710] width 123 height 29
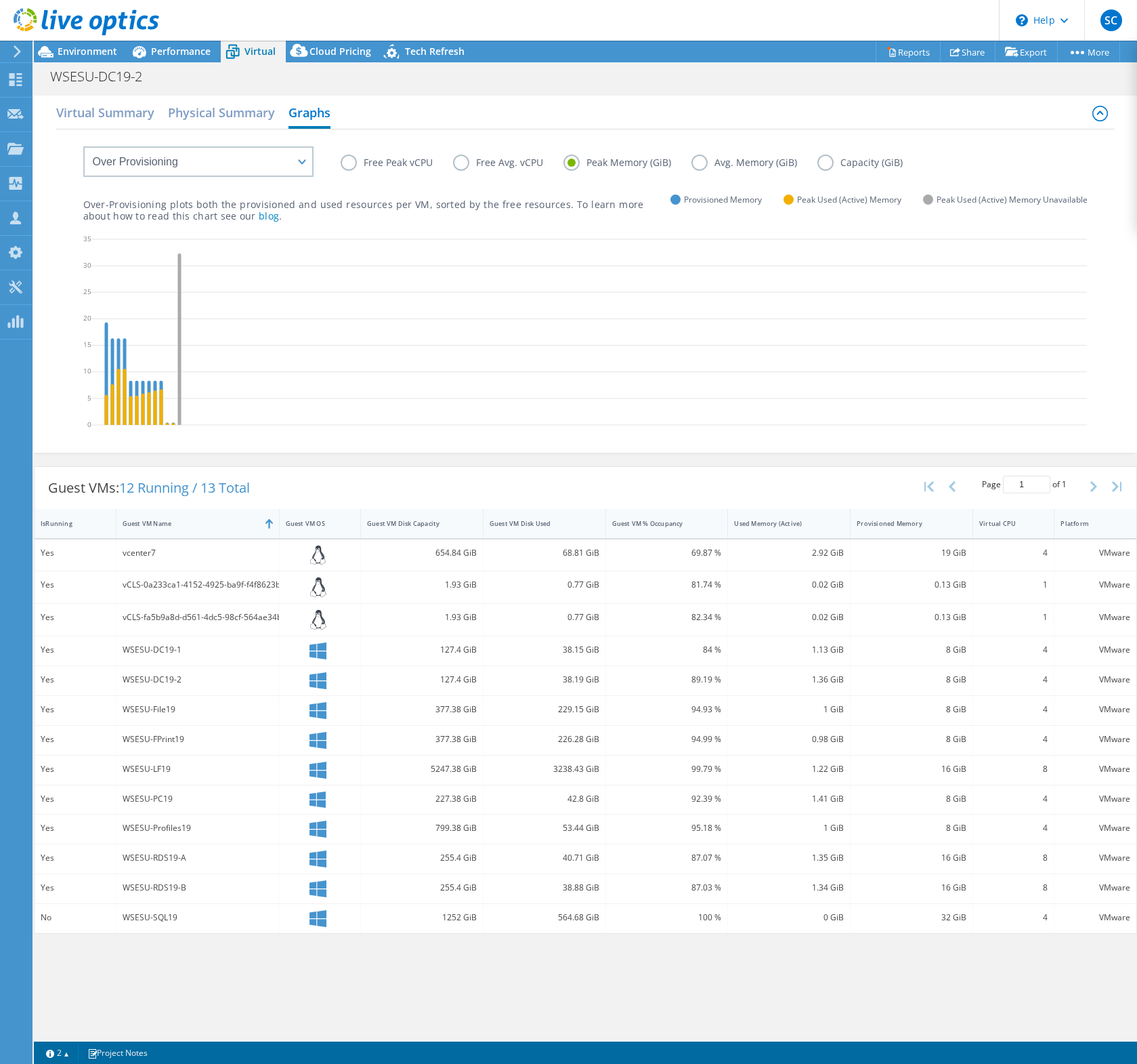
click at [380, 167] on label "Free Peak vCPU" at bounding box center [396, 162] width 112 height 16
click at [0, 0] on input "Free Peak vCPU" at bounding box center [0, 0] width 0 height 0
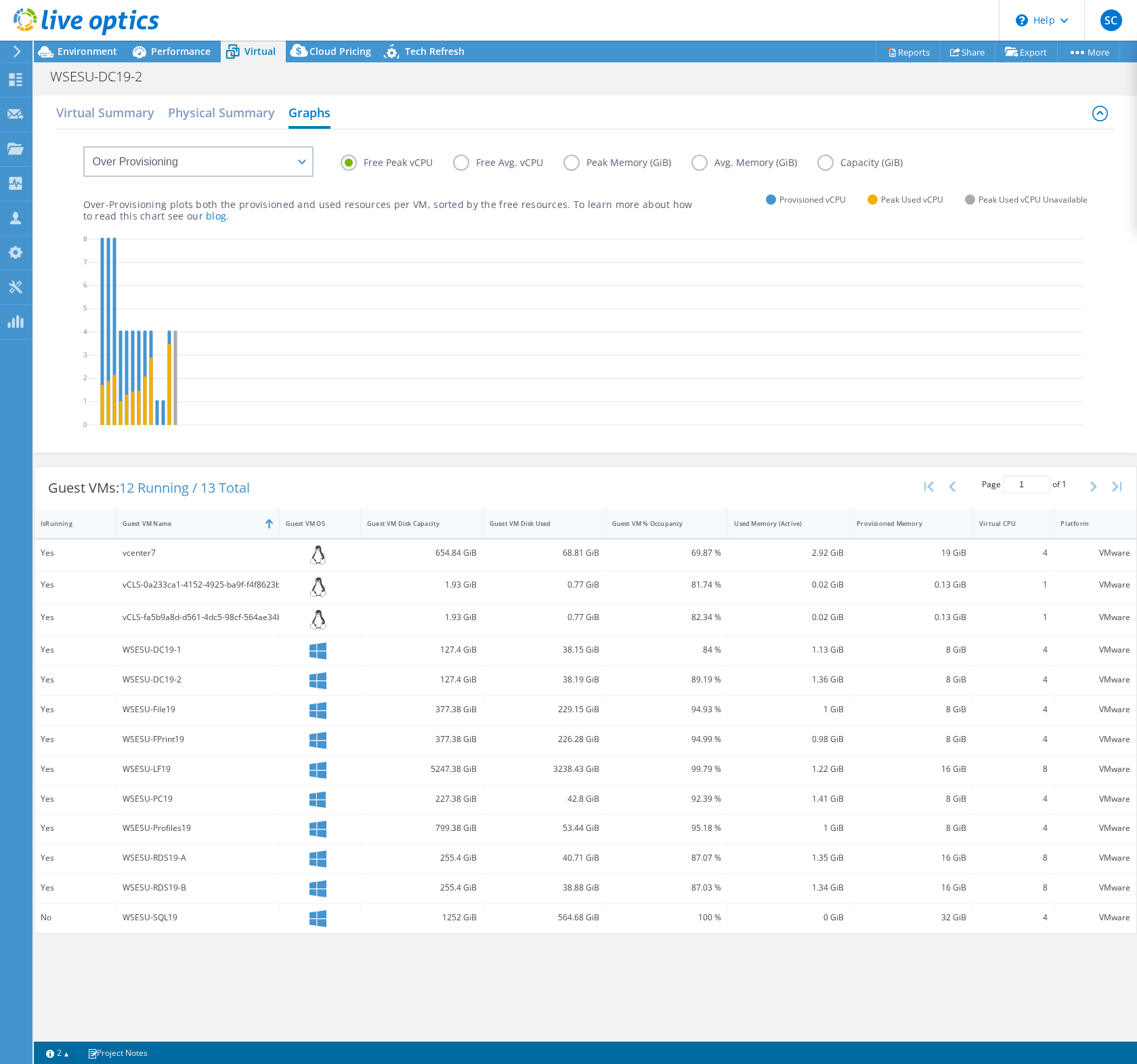
drag, startPoint x: 372, startPoint y: 396, endPoint x: 377, endPoint y: 384, distance: 13.0
click at [377, 384] on icon at bounding box center [585, 334] width 995 height 203
click at [469, 162] on label "Free Avg. vCPU" at bounding box center [509, 162] width 110 height 16
click at [0, 0] on input "Free Avg. vCPU" at bounding box center [0, 0] width 0 height 0
drag, startPoint x: 356, startPoint y: 158, endPoint x: 355, endPoint y: 166, distance: 8.1
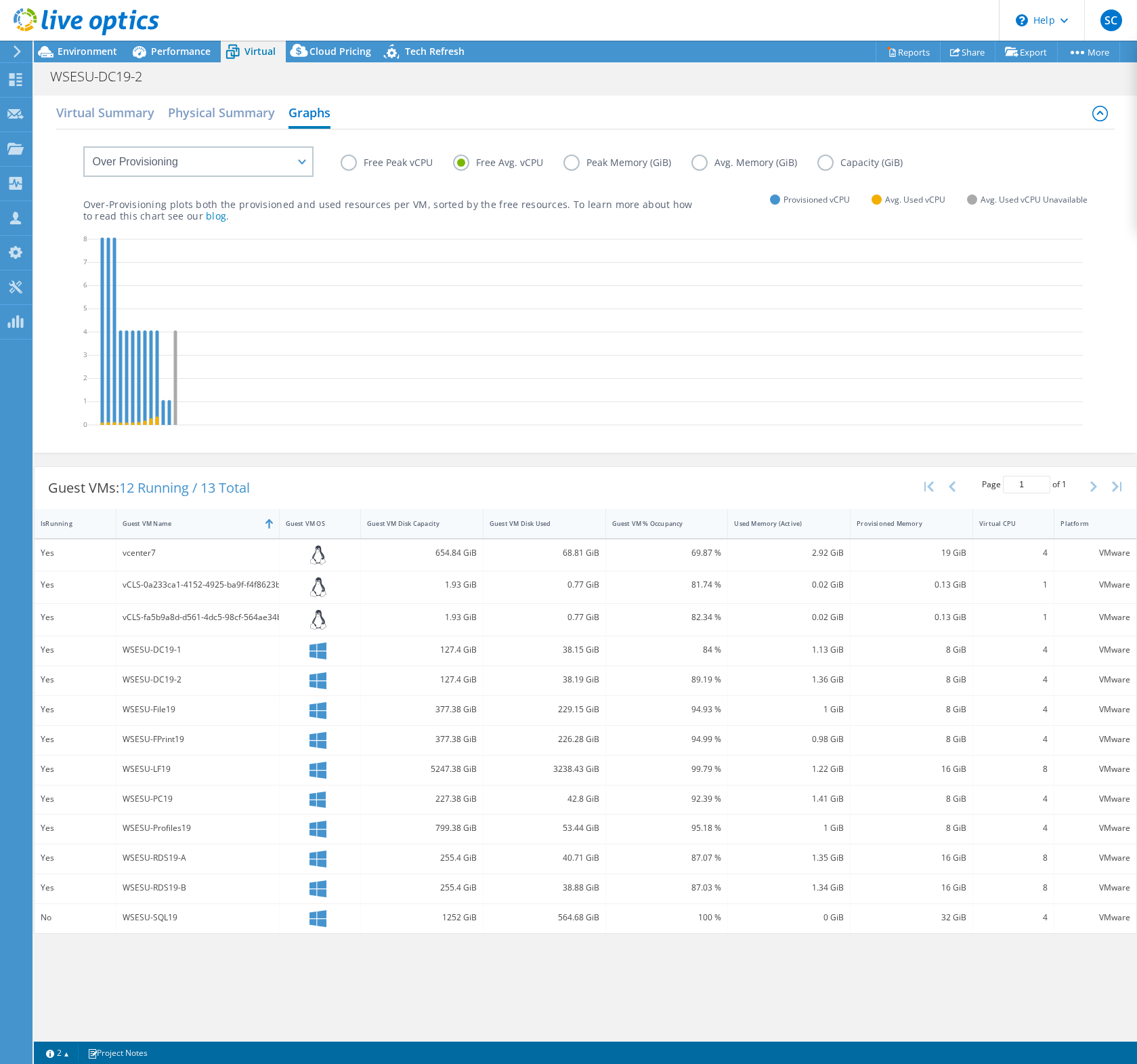
click at [356, 159] on label "Free Peak vCPU" at bounding box center [396, 162] width 112 height 16
click at [0, 0] on input "Free Peak vCPU" at bounding box center [0, 0] width 0 height 0
click at [468, 162] on label "Free Avg. vCPU" at bounding box center [509, 162] width 110 height 16
click at [0, 0] on input "Free Avg. vCPU" at bounding box center [0, 0] width 0 height 0
click at [349, 167] on label "Free Peak vCPU" at bounding box center [396, 162] width 112 height 16
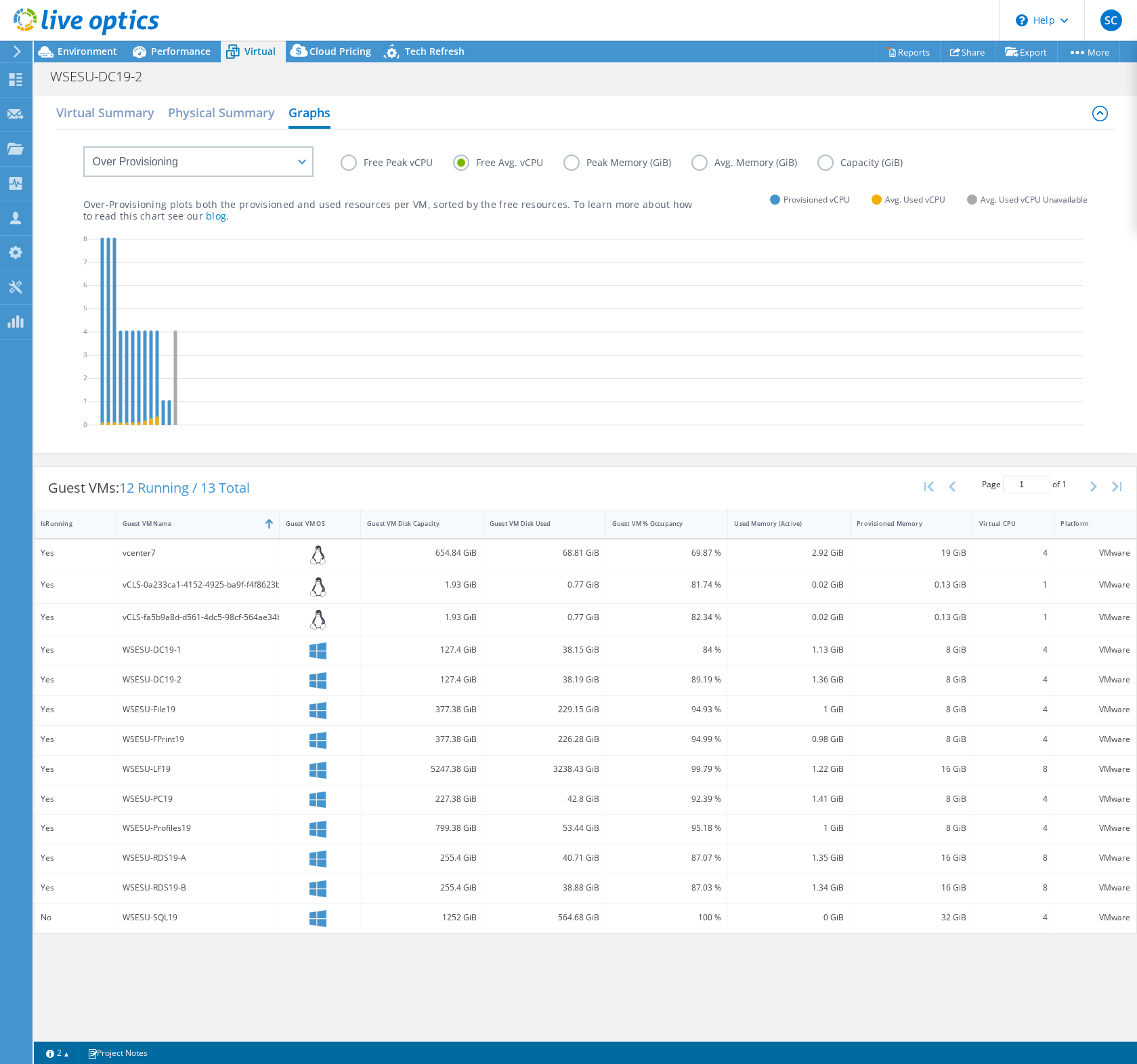
click at [0, 0] on input "Free Peak vCPU" at bounding box center [0, 0] width 0 height 0
click at [586, 163] on label "Peak Memory (GiB)" at bounding box center [628, 162] width 128 height 16
click at [0, 0] on input "Peak Memory (GiB)" at bounding box center [0, 0] width 0 height 0
click at [702, 159] on label "Avg. Memory (GiB)" at bounding box center [754, 162] width 126 height 16
click at [0, 0] on input "Avg. Memory (GiB)" at bounding box center [0, 0] width 0 height 0
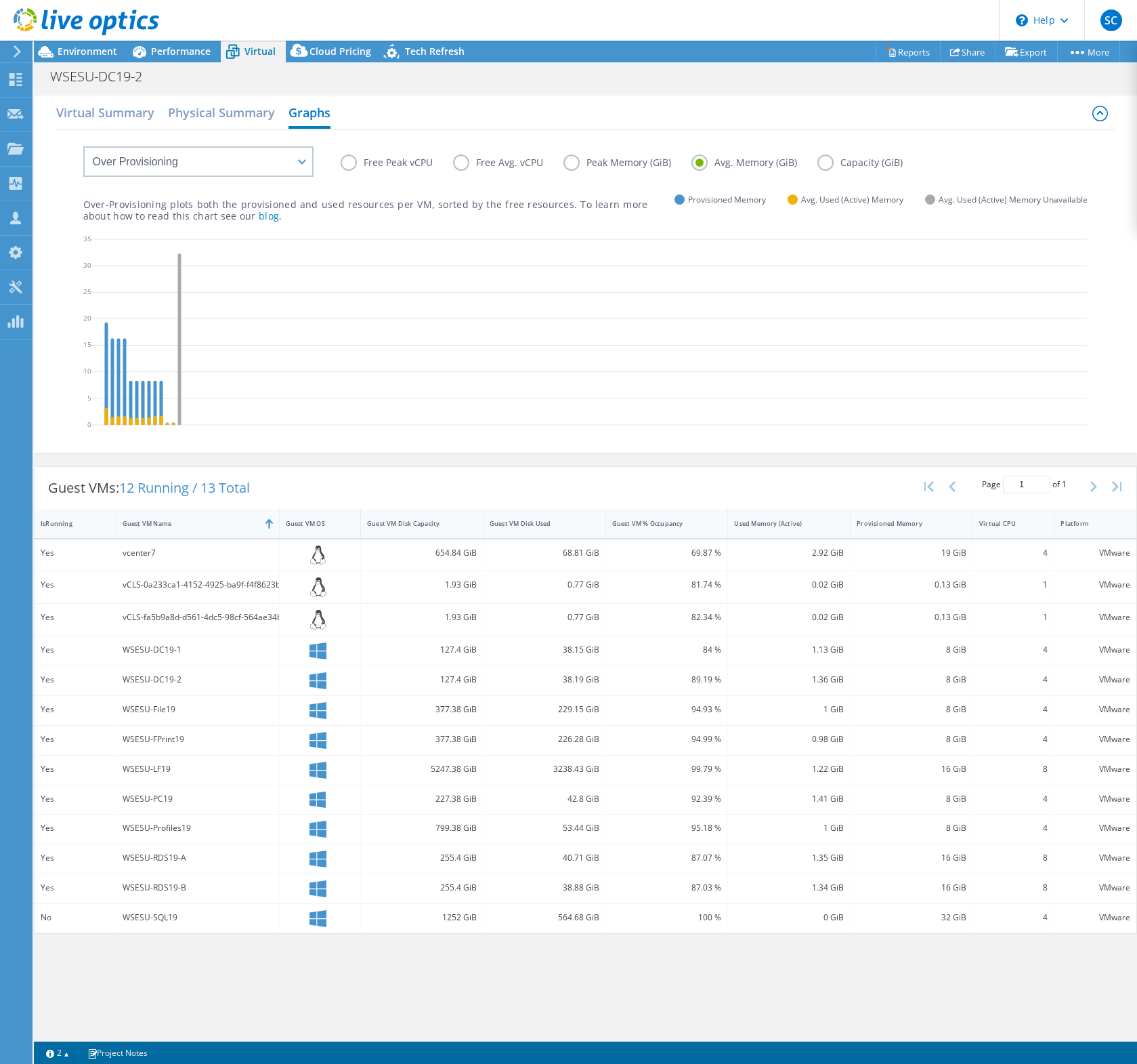
click at [463, 161] on label "Free Avg. vCPU" at bounding box center [509, 162] width 110 height 16
click at [0, 0] on input "Free Avg. vCPU" at bounding box center [0, 0] width 0 height 0
click at [367, 165] on label "Free Peak vCPU" at bounding box center [396, 162] width 112 height 16
click at [0, 0] on input "Free Peak vCPU" at bounding box center [0, 0] width 0 height 0
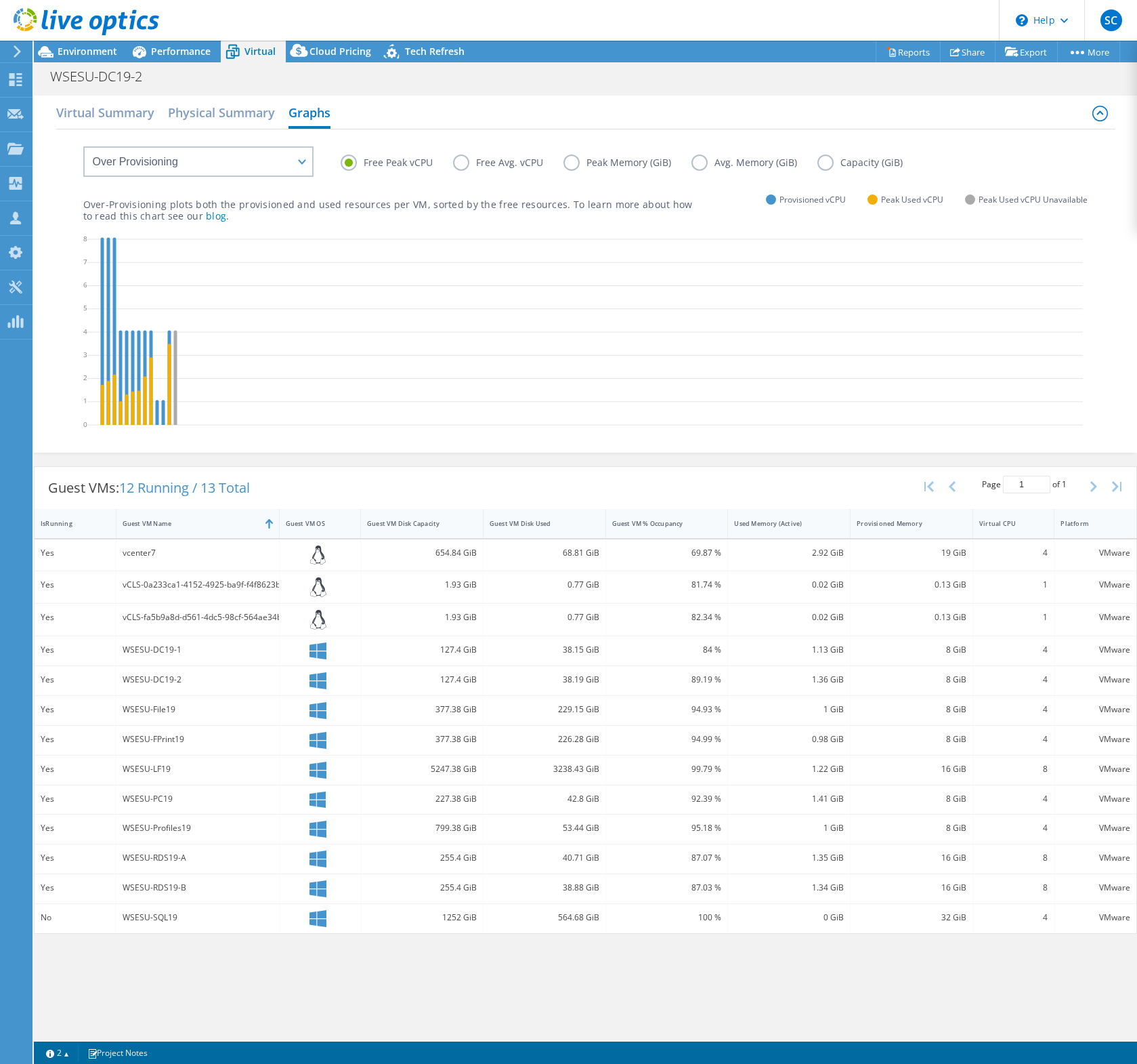
click at [573, 162] on label "Peak Memory (GiB)" at bounding box center [628, 162] width 128 height 16
click at [0, 0] on input "Peak Memory (GiB)" at bounding box center [0, 0] width 0 height 0
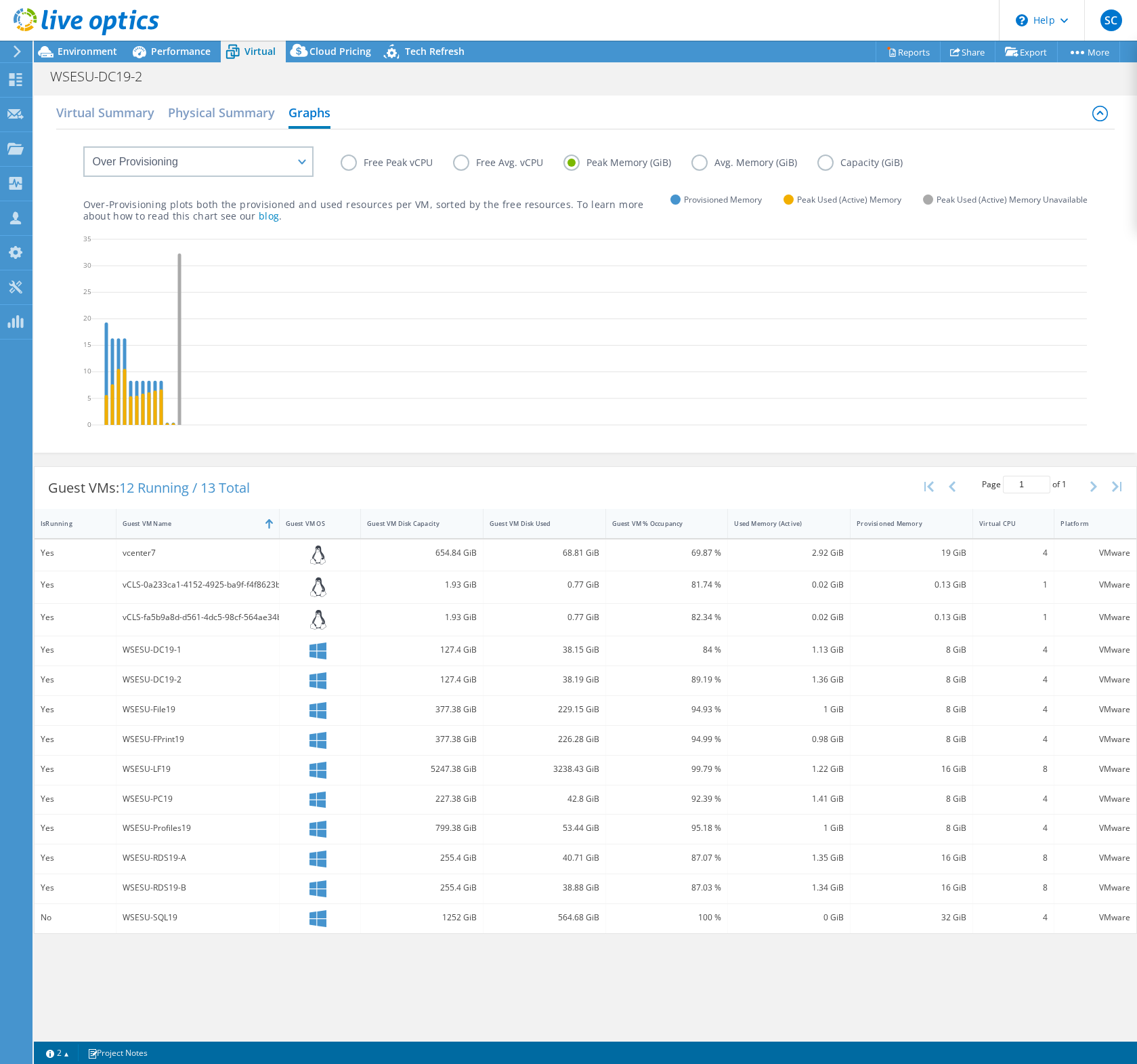
click at [713, 165] on label "Avg. Memory (GiB)" at bounding box center [754, 162] width 126 height 16
click at [0, 0] on input "Avg. Memory (GiB)" at bounding box center [0, 0] width 0 height 0
drag, startPoint x: 454, startPoint y: 772, endPoint x: 485, endPoint y: 767, distance: 31.4
click at [485, 724] on div "Yes WSESU-LF19 5247.38 GiB 3238.43 GiB 99.79 % 1.22 GiB 16 GiB 8 VMware" at bounding box center [586, 770] width 1102 height 29
click at [485, 724] on div "3238.43 GiB" at bounding box center [545, 770] width 123 height 29
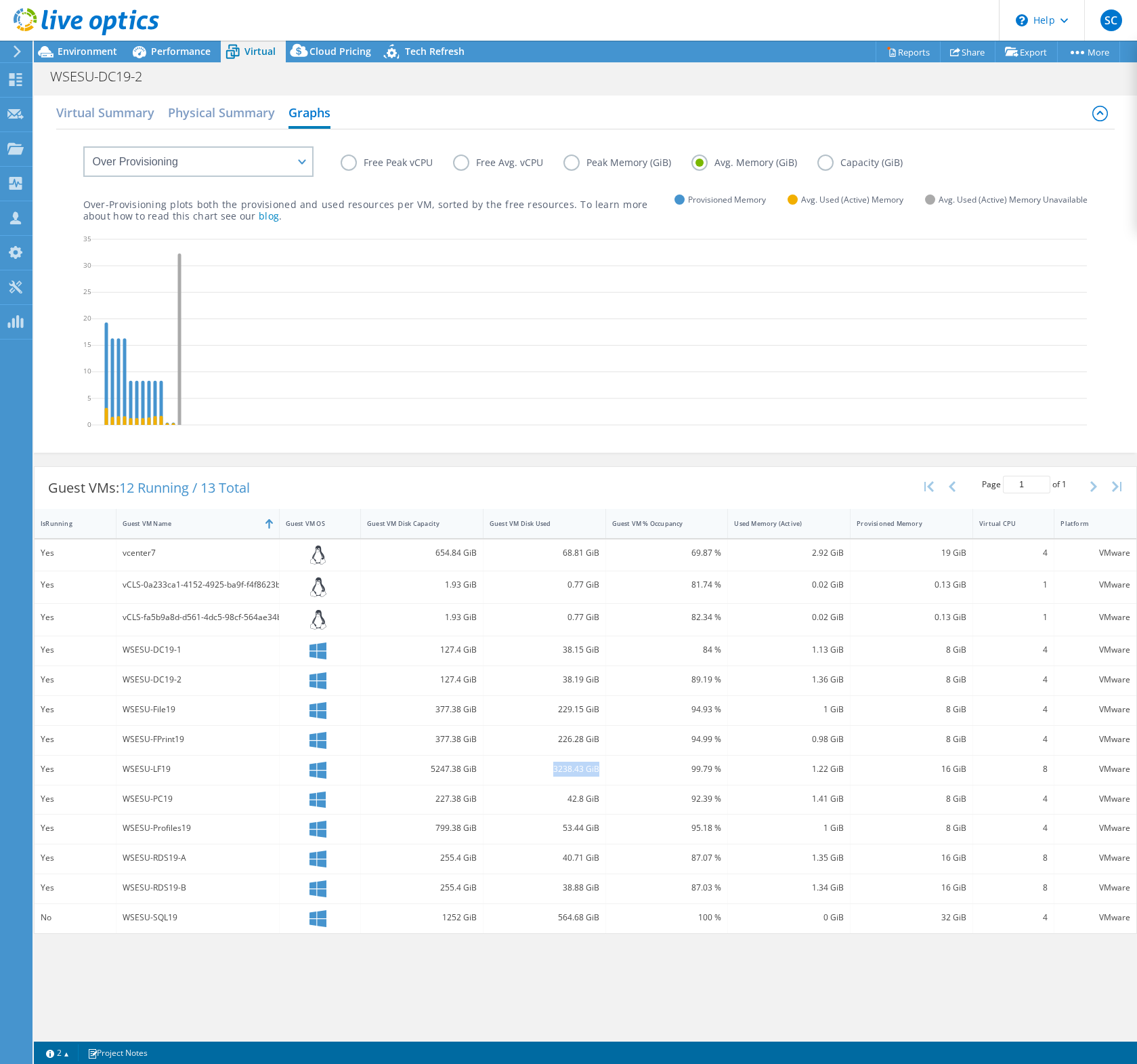
drag, startPoint x: 555, startPoint y: 768, endPoint x: 599, endPoint y: 766, distance: 44.0
click at [599, 724] on div "3238.43 GiB" at bounding box center [545, 770] width 123 height 29
click at [573, 163] on label "Peak Memory (GiB)" at bounding box center [628, 162] width 128 height 16
click at [0, 0] on input "Peak Memory (GiB)" at bounding box center [0, 0] width 0 height 0
click at [693, 163] on label "Avg. Memory (GiB)" at bounding box center [754, 162] width 126 height 16
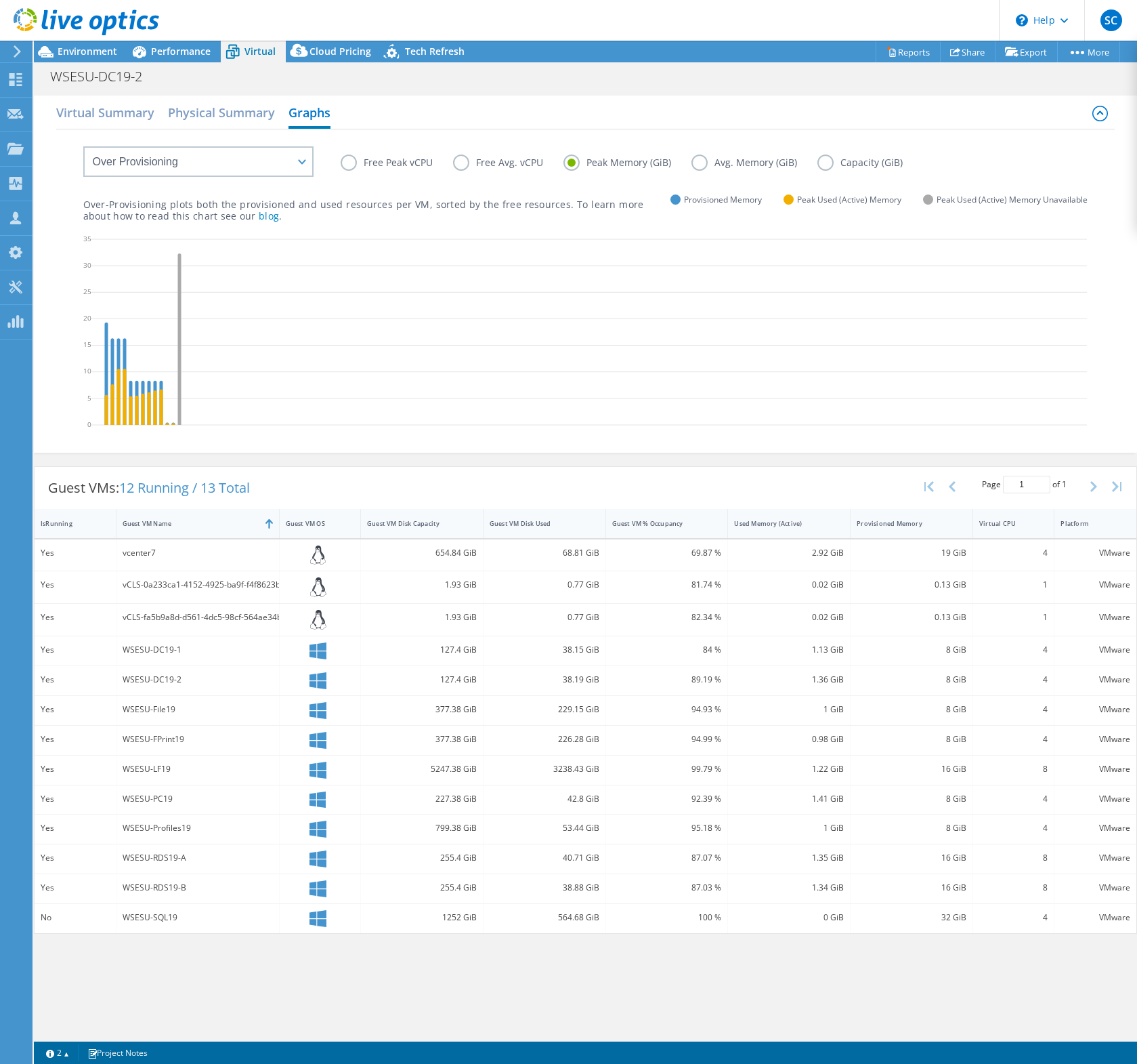
click at [0, 0] on input "Avg. Memory (GiB)" at bounding box center [0, 0] width 0 height 0
click at [476, 170] on label "Free Avg. vCPU" at bounding box center [509, 162] width 110 height 16
click at [0, 0] on input "Free Avg. vCPU" at bounding box center [0, 0] width 0 height 0
click at [353, 164] on label "Free Peak vCPU" at bounding box center [396, 162] width 112 height 16
click at [0, 0] on input "Free Peak vCPU" at bounding box center [0, 0] width 0 height 0
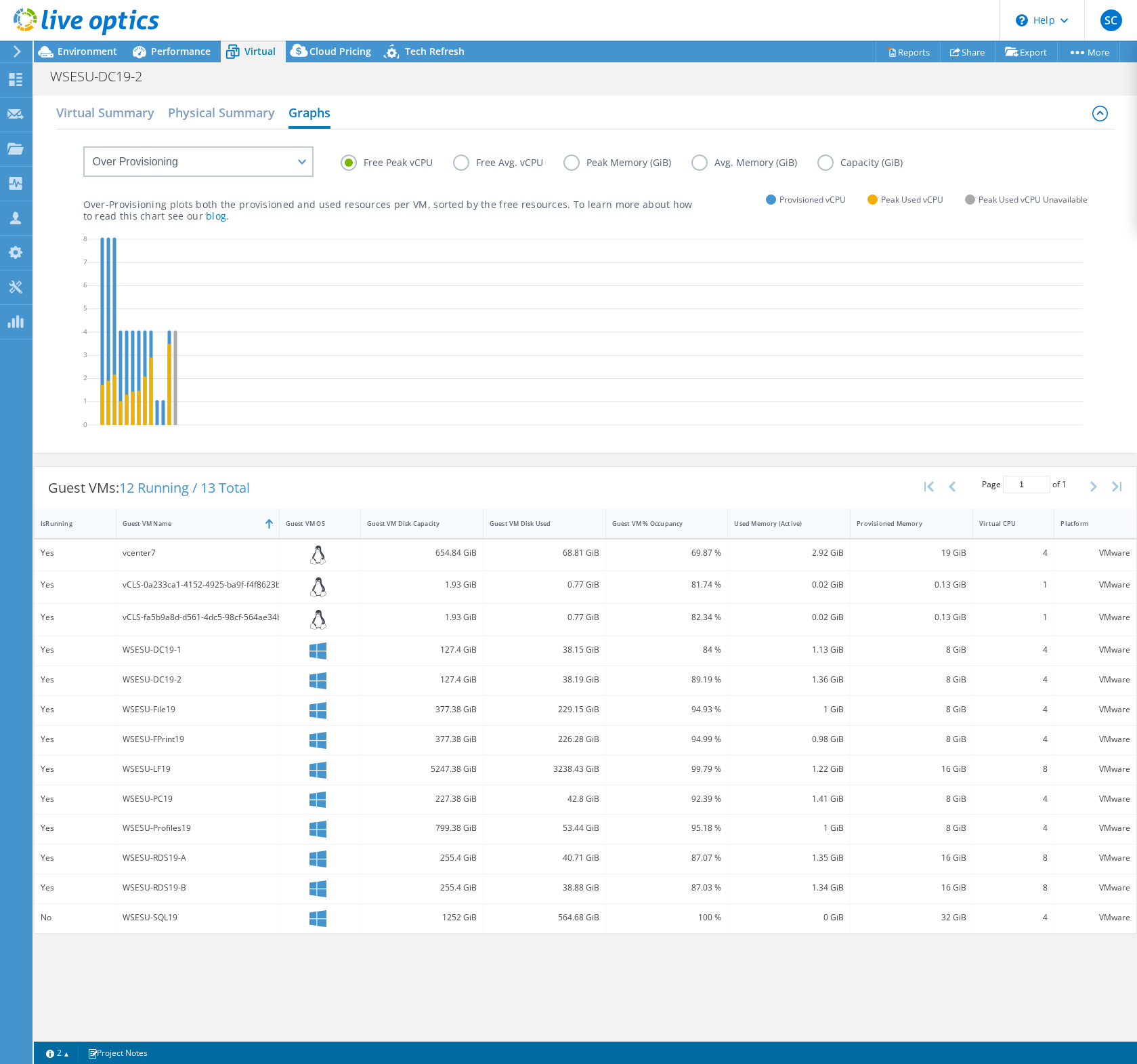
drag, startPoint x: 587, startPoint y: 161, endPoint x: 579, endPoint y: 163, distance: 8.2
click at [587, 161] on label "Peak Memory (GiB)" at bounding box center [628, 162] width 128 height 16
click at [0, 0] on input "Peak Memory (GiB)" at bounding box center [0, 0] width 0 height 0
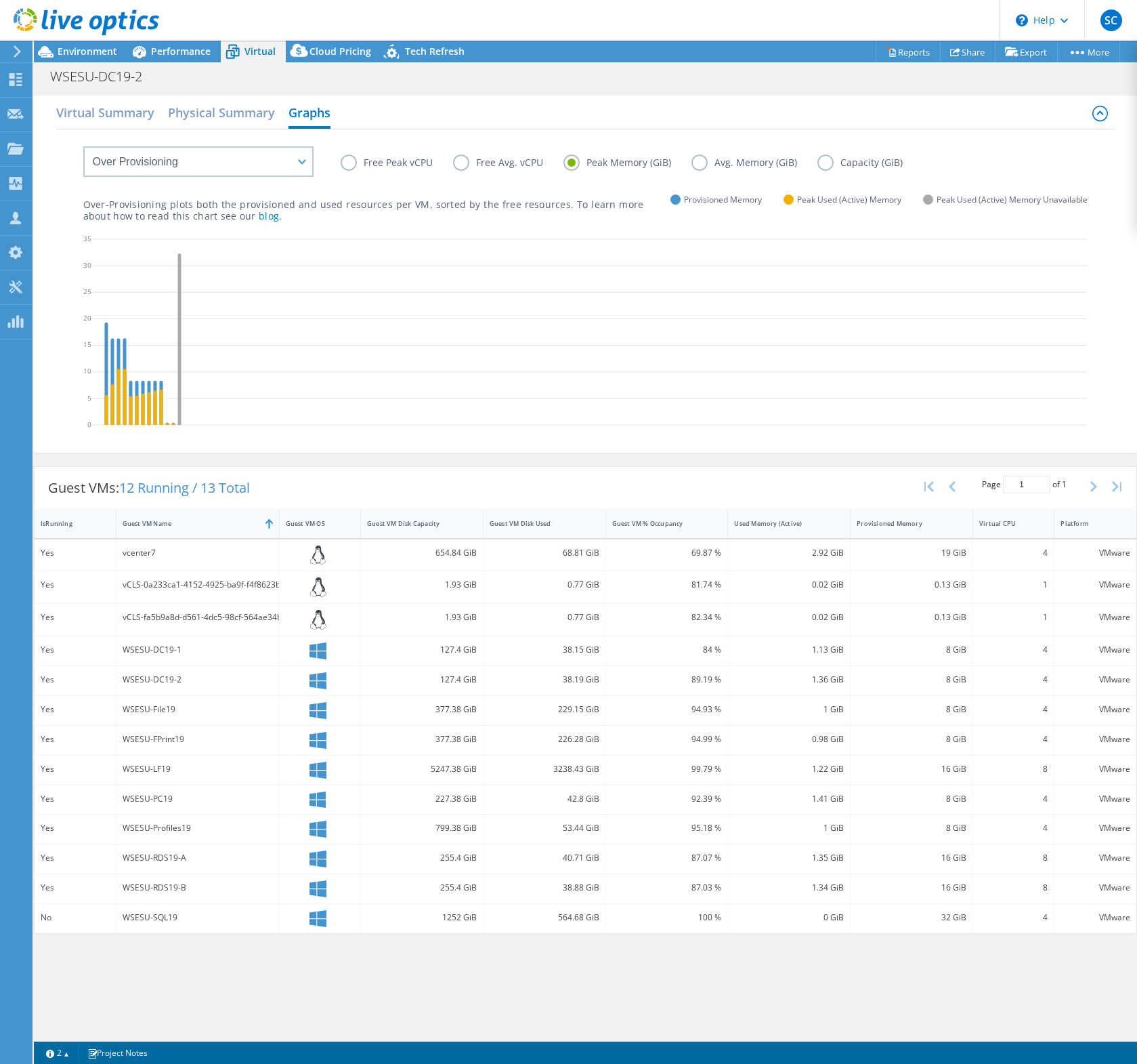
click at [687, 163] on label "Peak Memory (GiB)" at bounding box center [628, 162] width 128 height 16
click at [0, 0] on input "Peak Memory (GiB)" at bounding box center [0, 0] width 0 height 0
click at [698, 163] on label "Avg. Memory (GiB)" at bounding box center [754, 162] width 126 height 16
click at [0, 0] on input "Avg. Memory (GiB)" at bounding box center [0, 0] width 0 height 0
click at [577, 162] on label "Peak Memory (GiB)" at bounding box center [628, 162] width 128 height 16
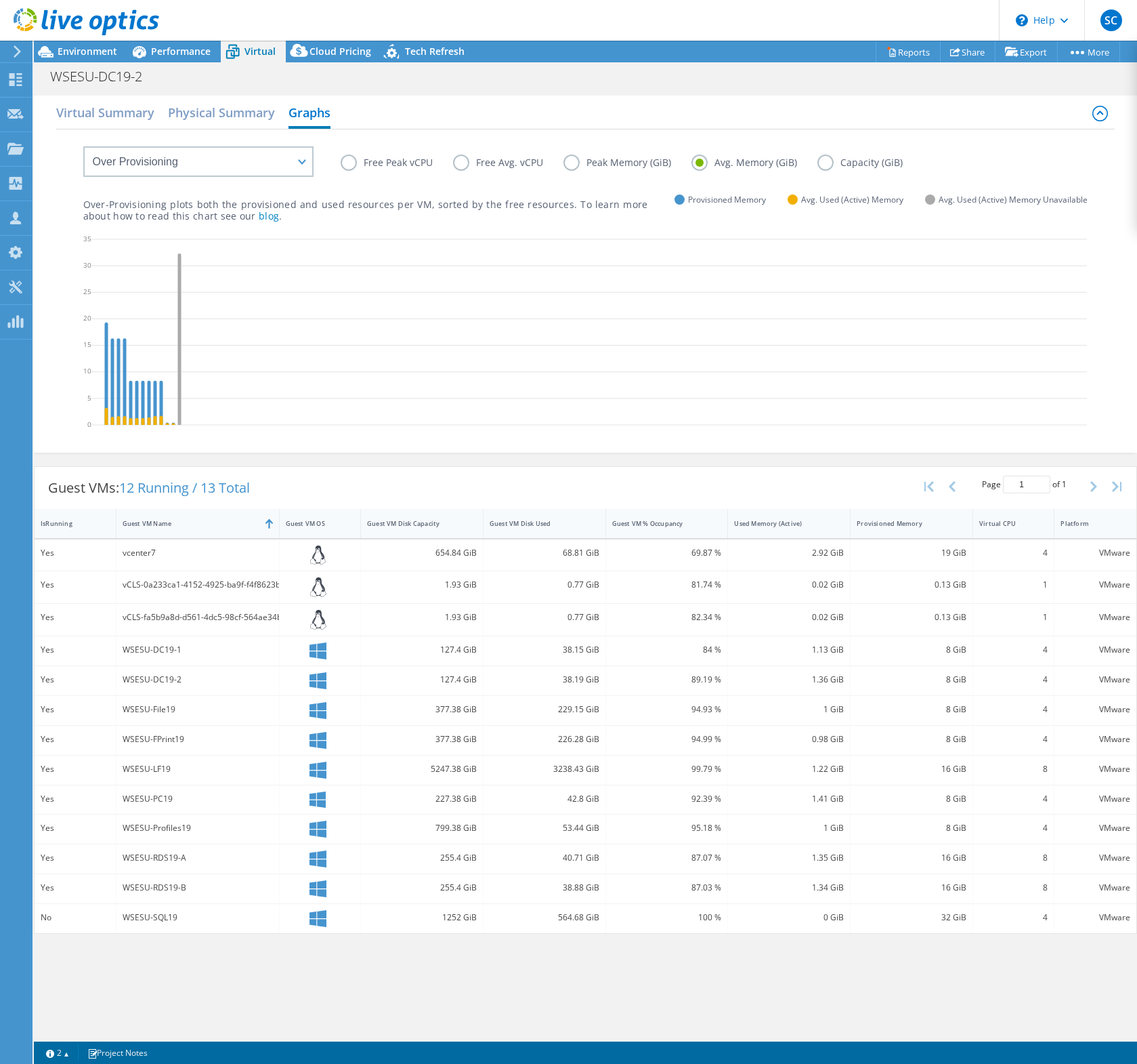
click at [0, 0] on input "Peak Memory (GiB)" at bounding box center [0, 0] width 0 height 0
click at [718, 159] on label "Avg. Memory (GiB)" at bounding box center [754, 162] width 126 height 16
click at [0, 0] on input "Avg. Memory (GiB)" at bounding box center [0, 0] width 0 height 0
click at [589, 159] on label "Peak Memory (GiB)" at bounding box center [628, 162] width 128 height 16
click at [0, 0] on input "Peak Memory (GiB)" at bounding box center [0, 0] width 0 height 0
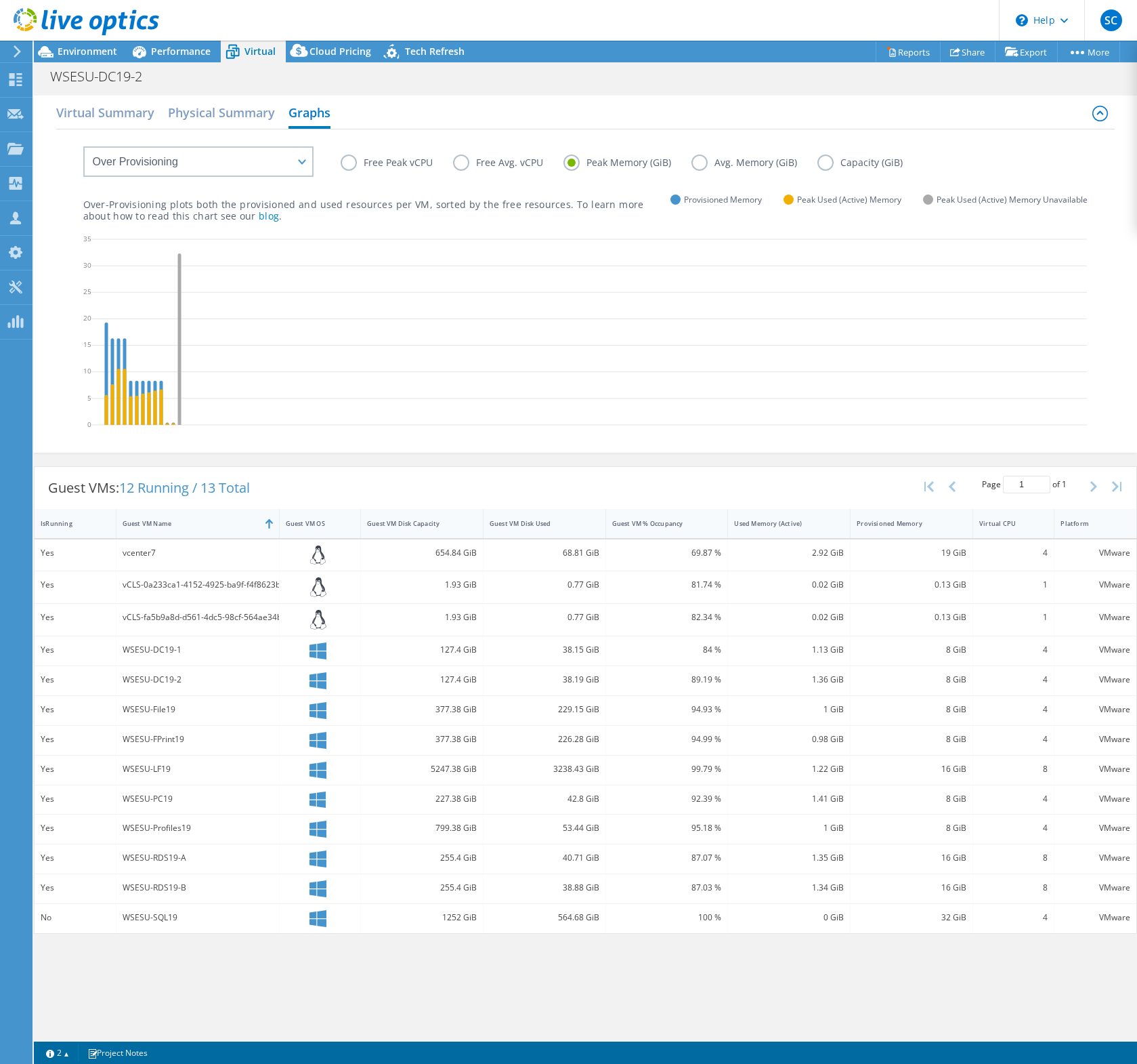
click at [351, 161] on label "Free Peak vCPU" at bounding box center [396, 162] width 112 height 16
click at [0, 0] on input "Free Peak vCPU" at bounding box center [0, 0] width 0 height 0
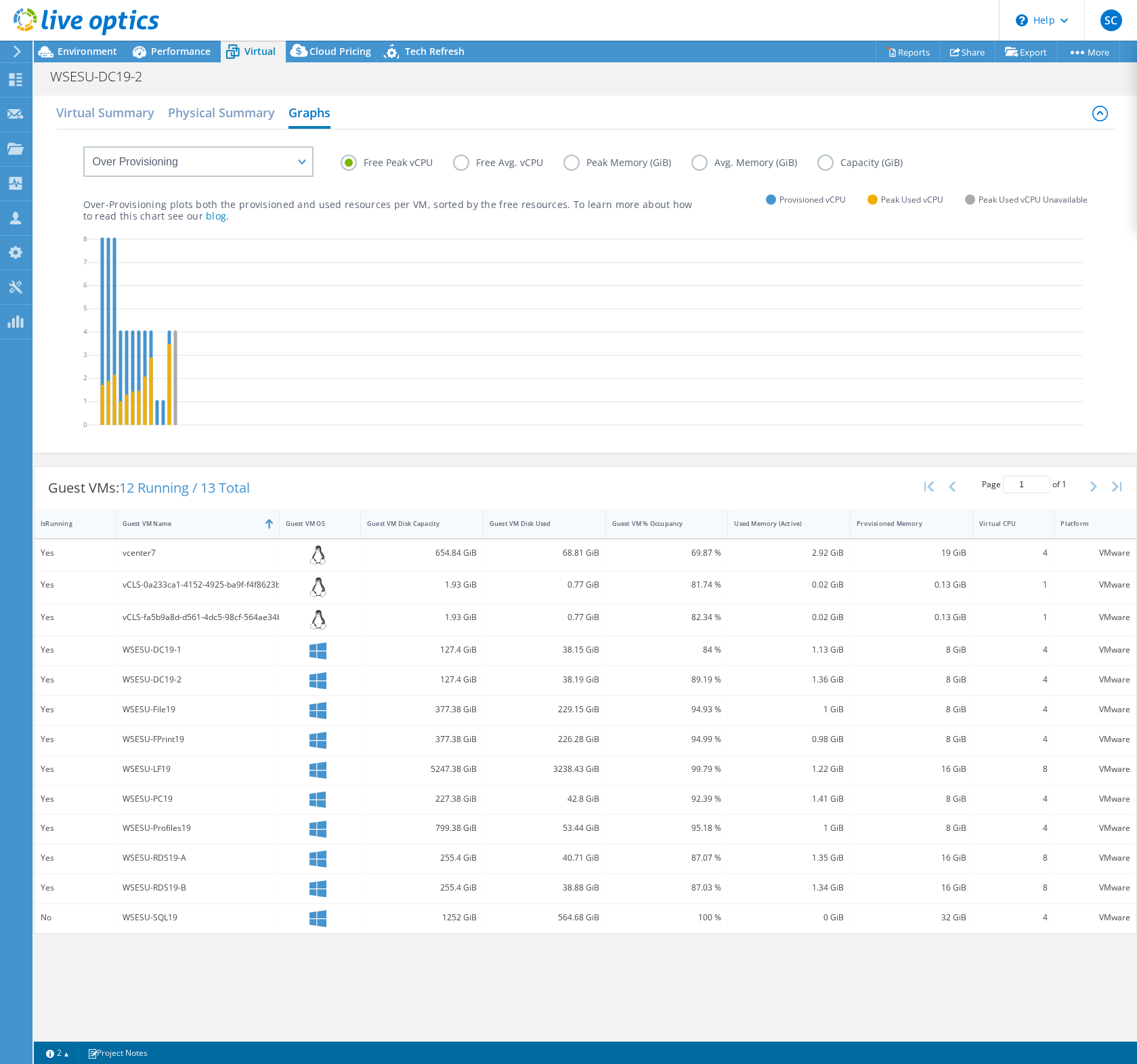
drag, startPoint x: 457, startPoint y: 156, endPoint x: 466, endPoint y: 159, distance: 9.5
click at [458, 157] on label "Free Avg. vCPU" at bounding box center [509, 162] width 110 height 16
click at [0, 0] on input "Free Avg. vCPU" at bounding box center [0, 0] width 0 height 0
drag, startPoint x: 467, startPoint y: 160, endPoint x: 435, endPoint y: 170, distance: 33.5
click at [467, 160] on label "Free Avg. vCPU" at bounding box center [509, 162] width 110 height 16
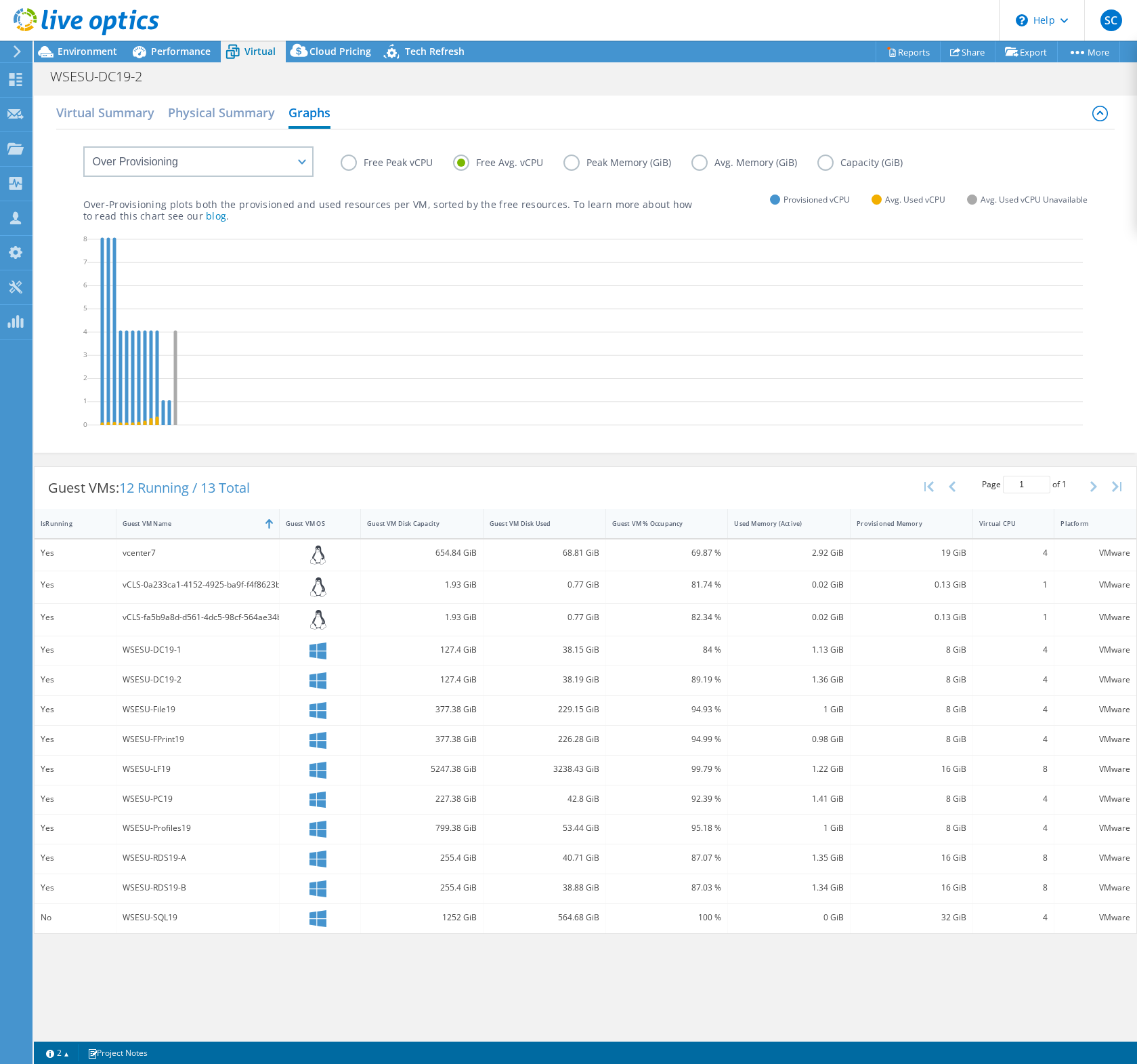
click at [0, 0] on input "Free Avg. vCPU" at bounding box center [0, 0] width 0 height 0
drag, startPoint x: 475, startPoint y: 857, endPoint x: 478, endPoint y: 883, distance: 26.2
click at [488, 724] on div "Yes WSESU-RDS19-A 255.4 GiB 40.71 GiB 87.07 % 1.35 GiB 16 GiB 8 VMware" at bounding box center [586, 859] width 1102 height 29
drag, startPoint x: 493, startPoint y: 888, endPoint x: 446, endPoint y: 880, distance: 47.7
click at [429, 724] on div "Yes WSESU-RDS19-B 255.4 GiB 38.88 GiB 87.03 % 1.34 GiB 16 GiB 8 VMware" at bounding box center [586, 889] width 1102 height 29
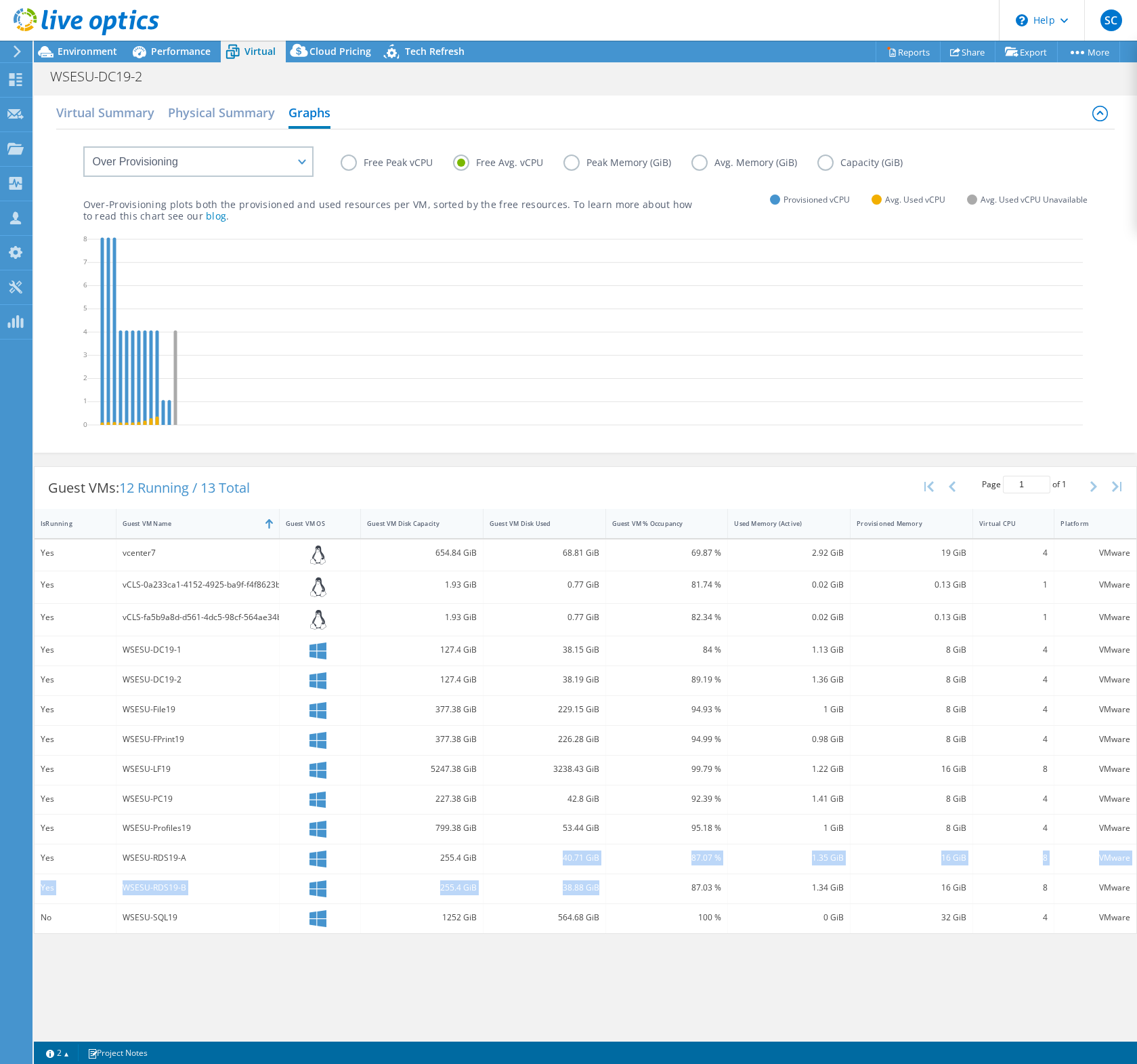
drag, startPoint x: 565, startPoint y: 857, endPoint x: 592, endPoint y: 868, distance: 29.2
click at [598, 724] on div "Yes vcenter7 654.84 GiB 68.81 GiB 69.87 % 2.92 GiB 19 GiB 4 VMware Yes vCLS-0a2…" at bounding box center [586, 736] width 1102 height 394
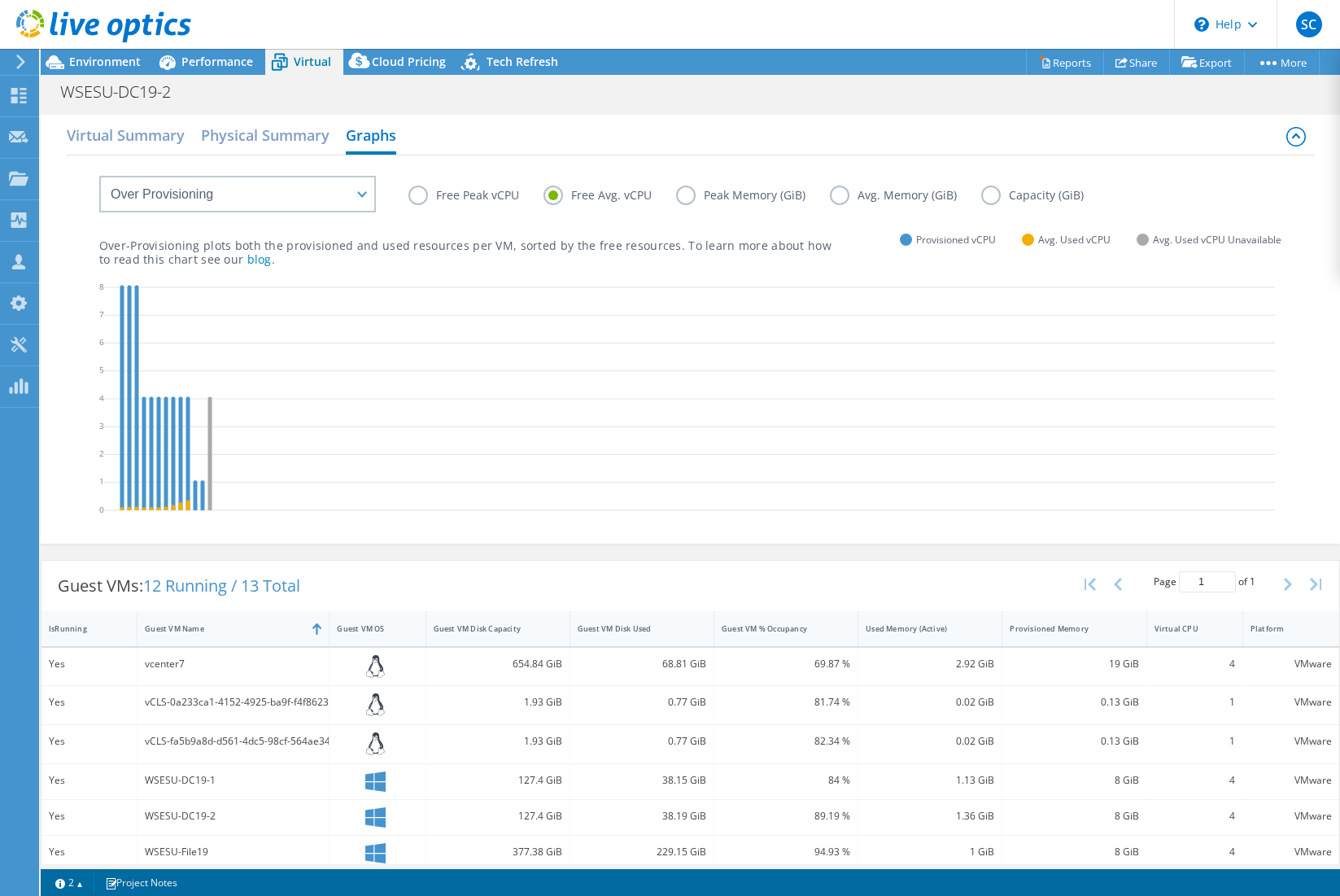
scroll to position [3, 0]
